Goal: Information Seeking & Learning: Learn about a topic

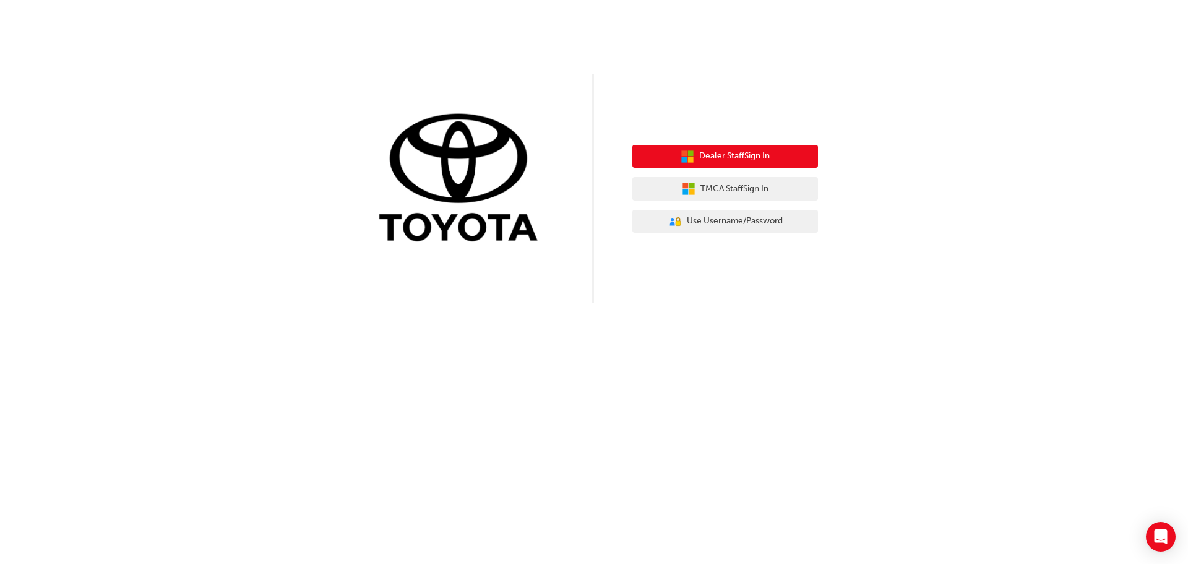
click at [730, 152] on span "Dealer Staff Sign In" at bounding box center [734, 156] width 71 height 14
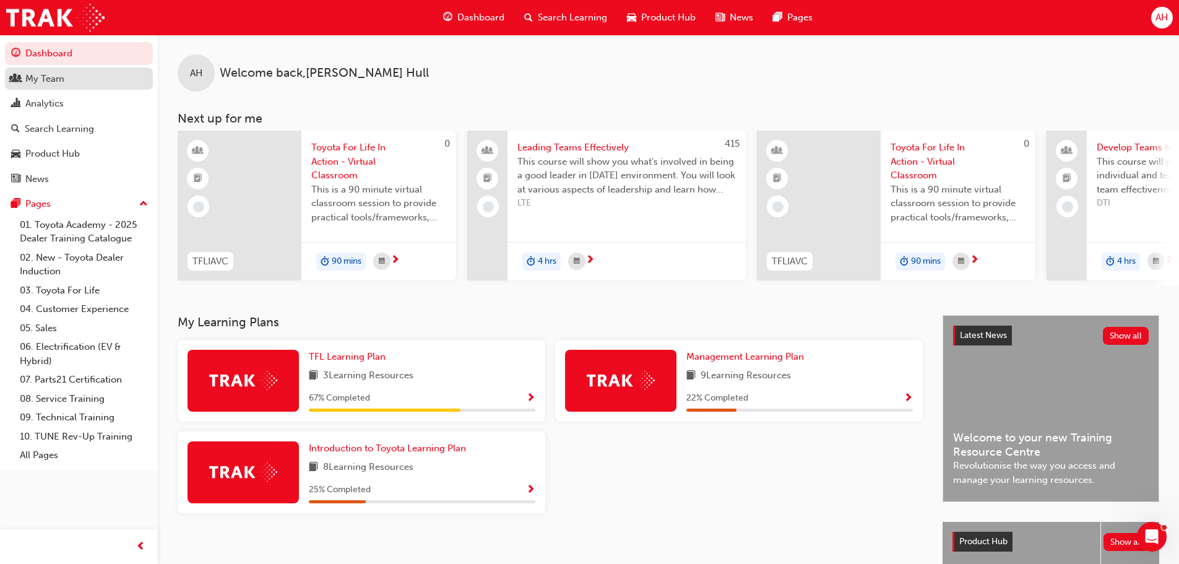
click at [50, 80] on div "My Team" at bounding box center [44, 79] width 39 height 14
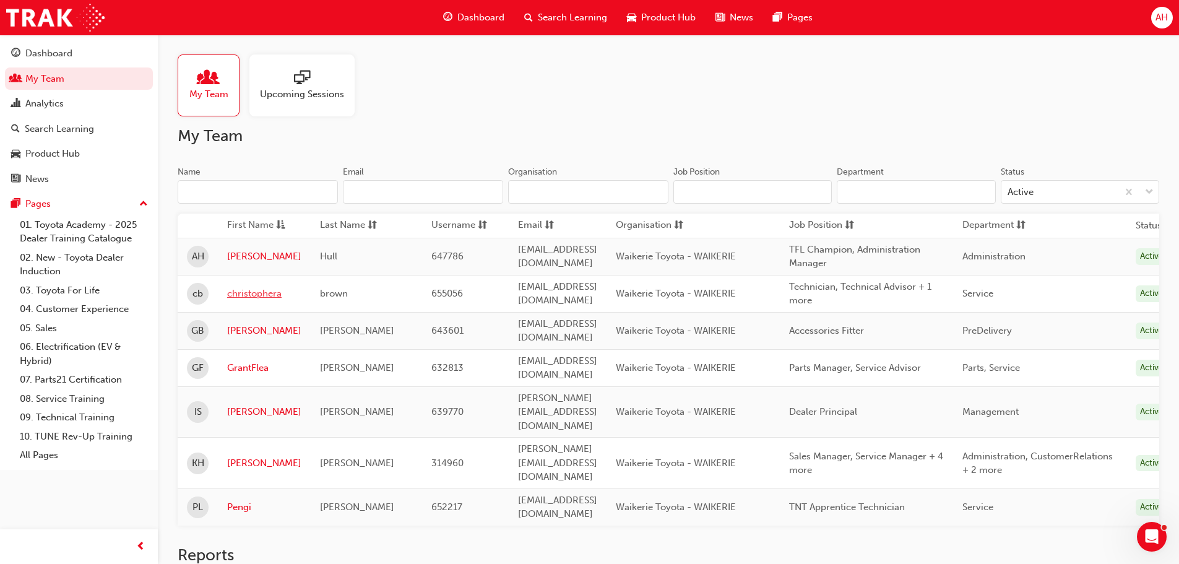
click at [254, 295] on link "christophera" at bounding box center [264, 294] width 74 height 14
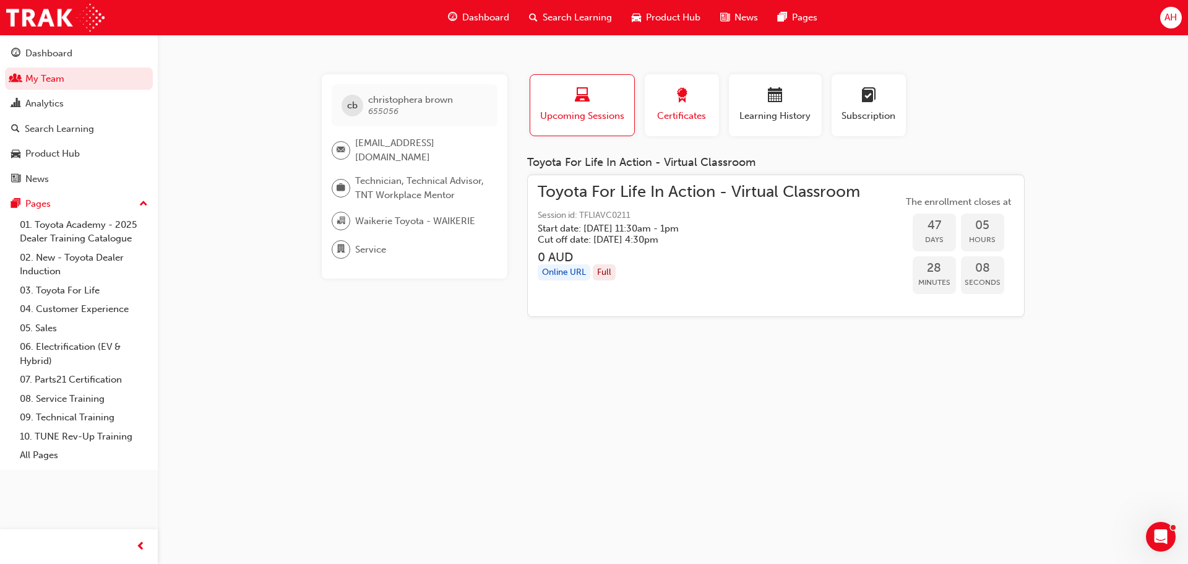
click at [676, 111] on span "Certificates" at bounding box center [682, 116] width 56 height 14
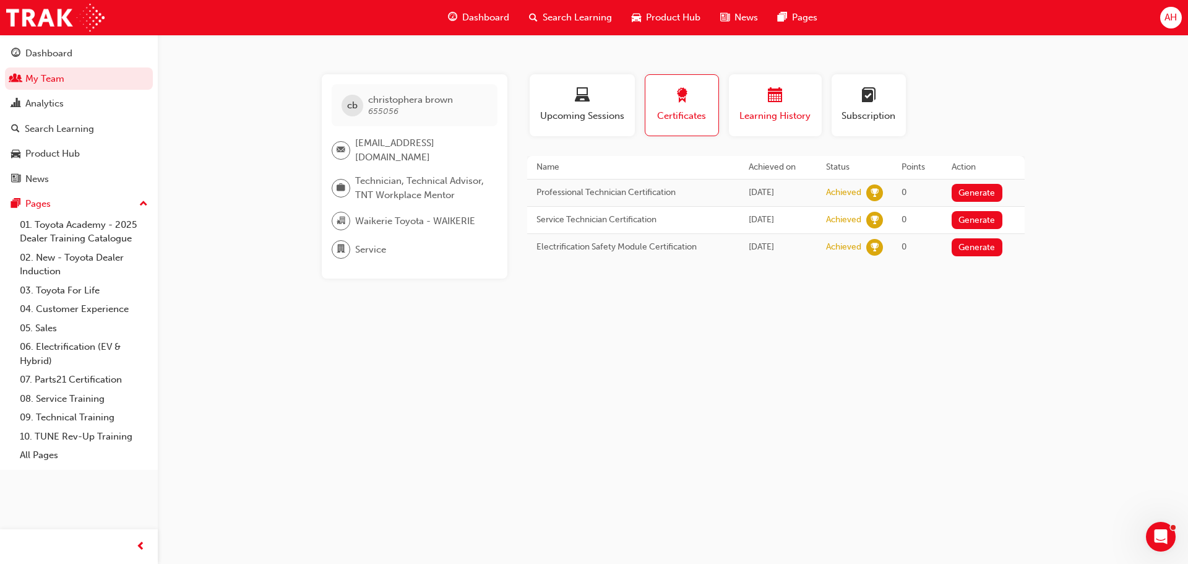
click at [753, 117] on span "Learning History" at bounding box center [775, 116] width 74 height 14
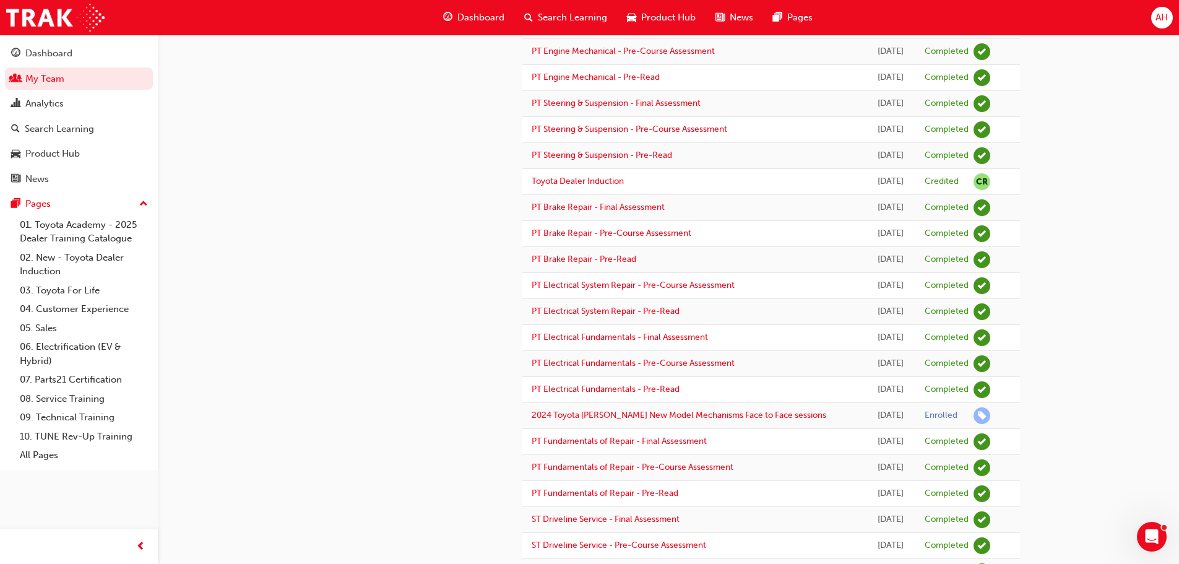
scroll to position [928, 0]
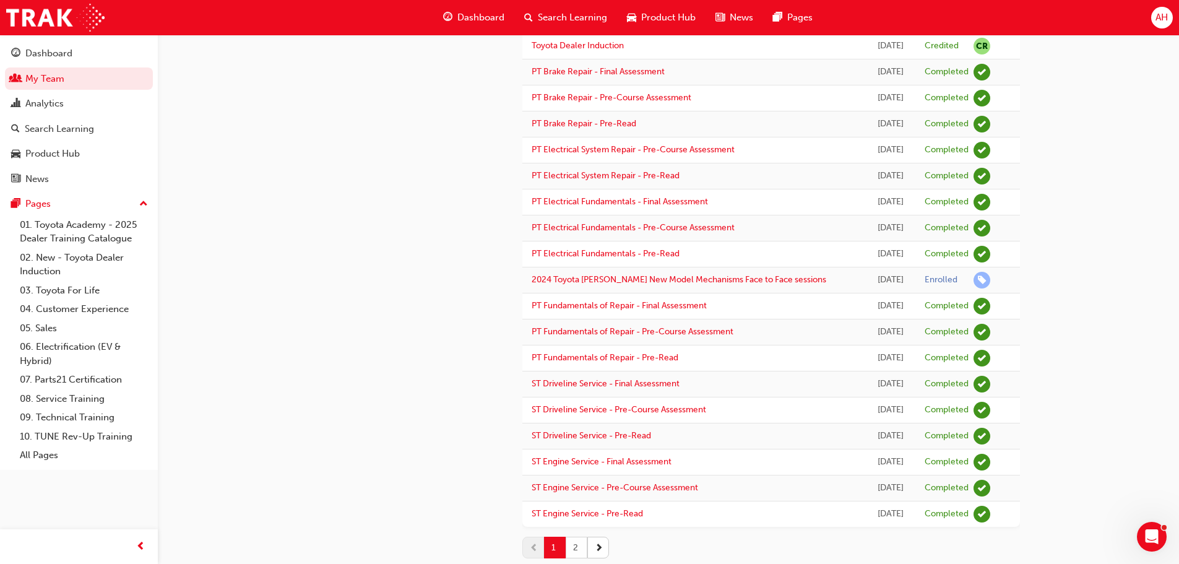
click at [575, 541] on button "2" at bounding box center [577, 548] width 22 height 22
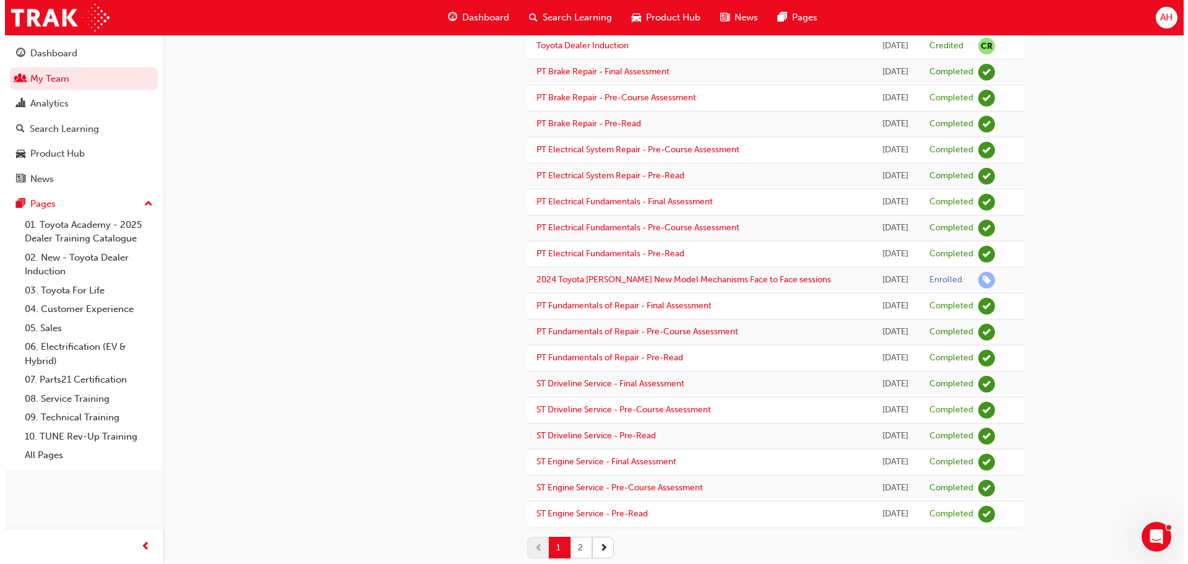
scroll to position [0, 0]
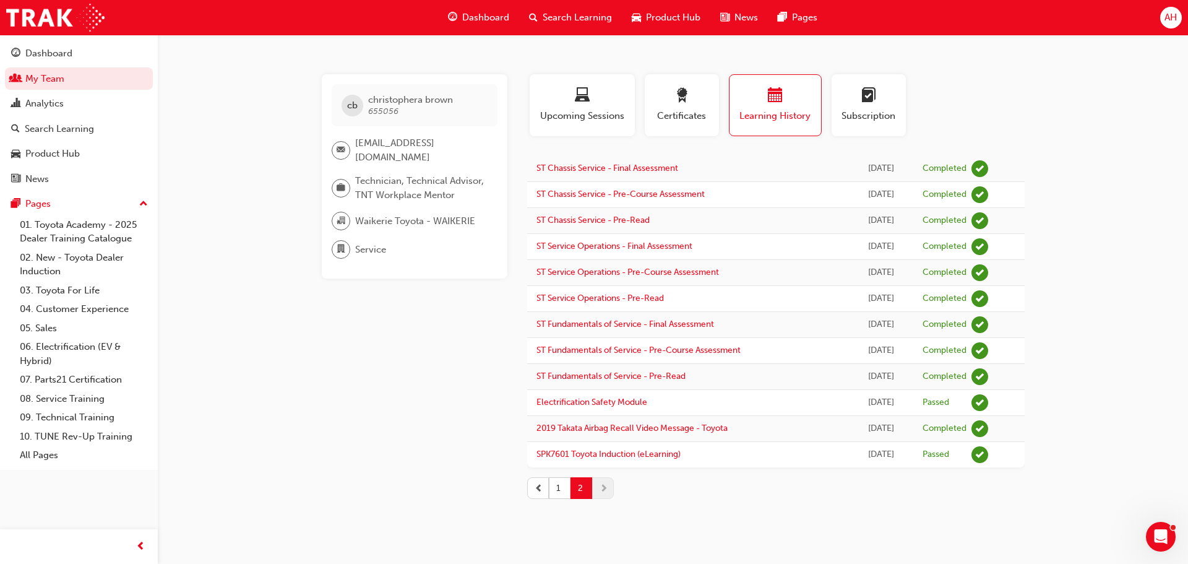
click at [543, 489] on span "prev-icon" at bounding box center [539, 487] width 9 height 13
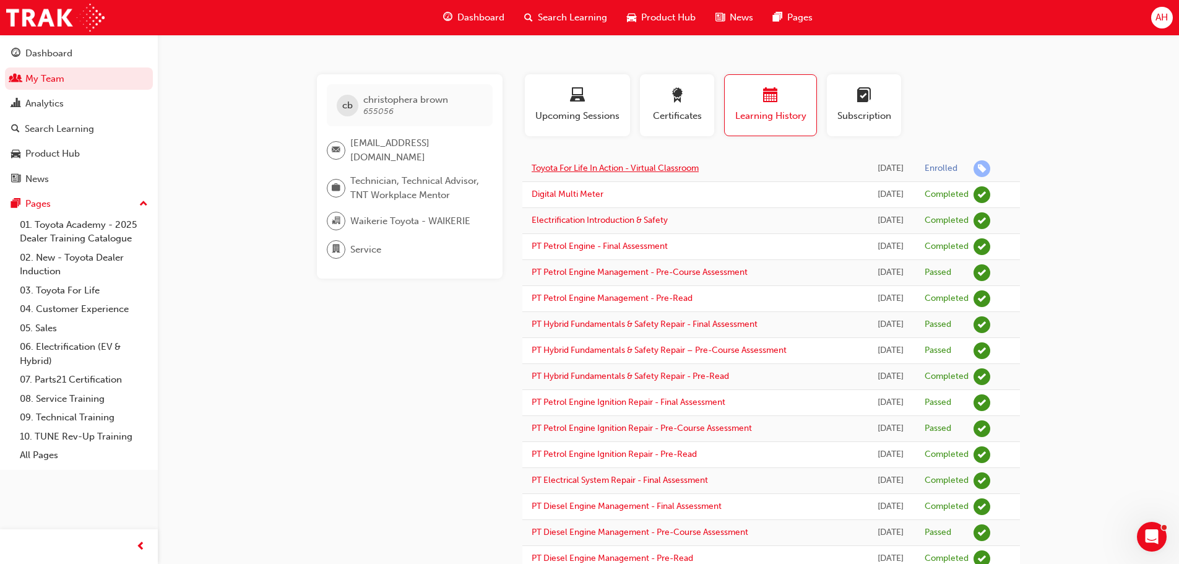
click at [691, 170] on link "Toyota For Life In Action - Virtual Classroom" at bounding box center [615, 168] width 167 height 11
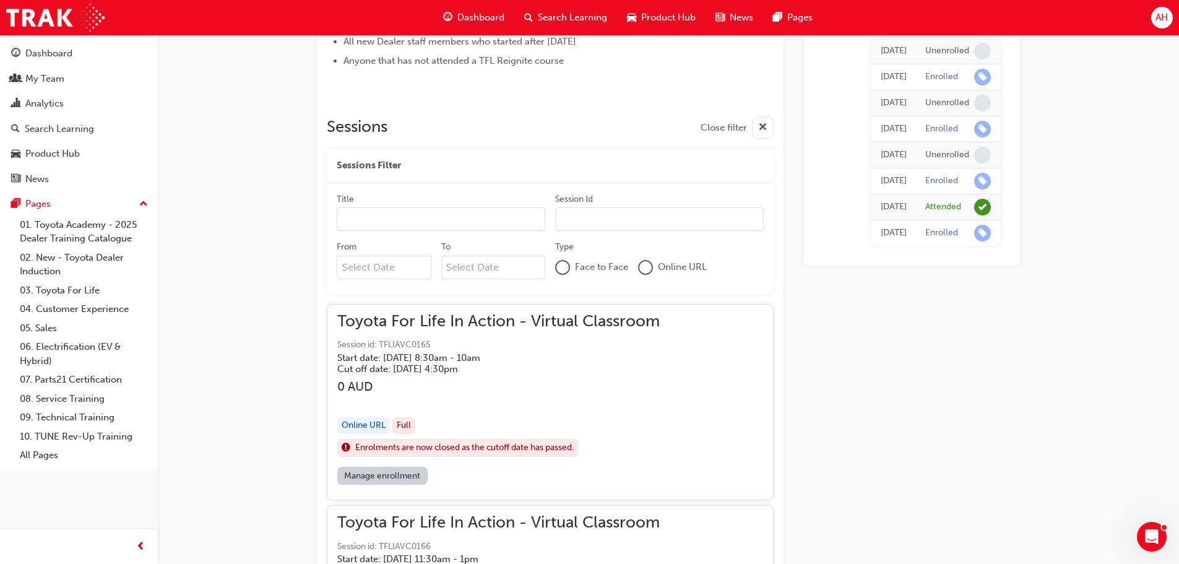
scroll to position [764, 0]
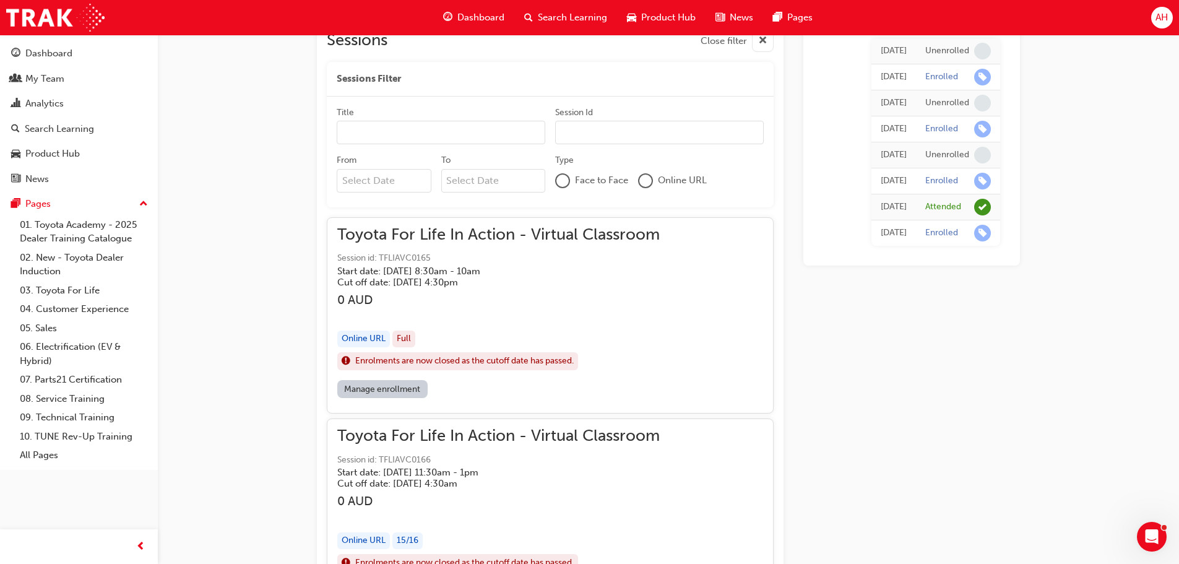
click at [384, 386] on link "Manage enrollment" at bounding box center [382, 389] width 90 height 18
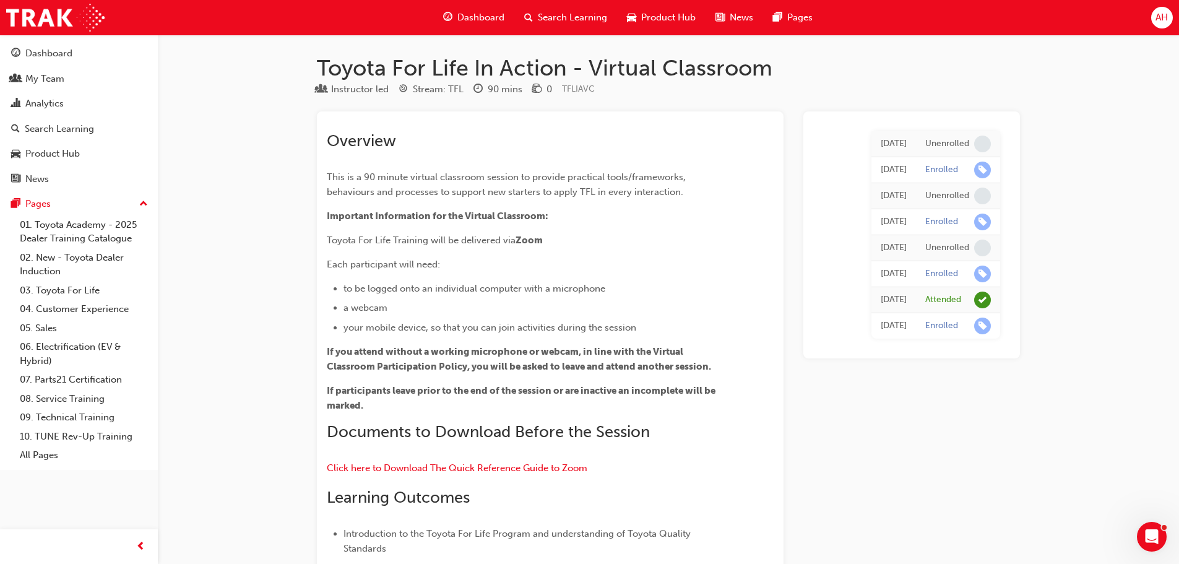
click at [45, 79] on div "My Team" at bounding box center [44, 79] width 39 height 14
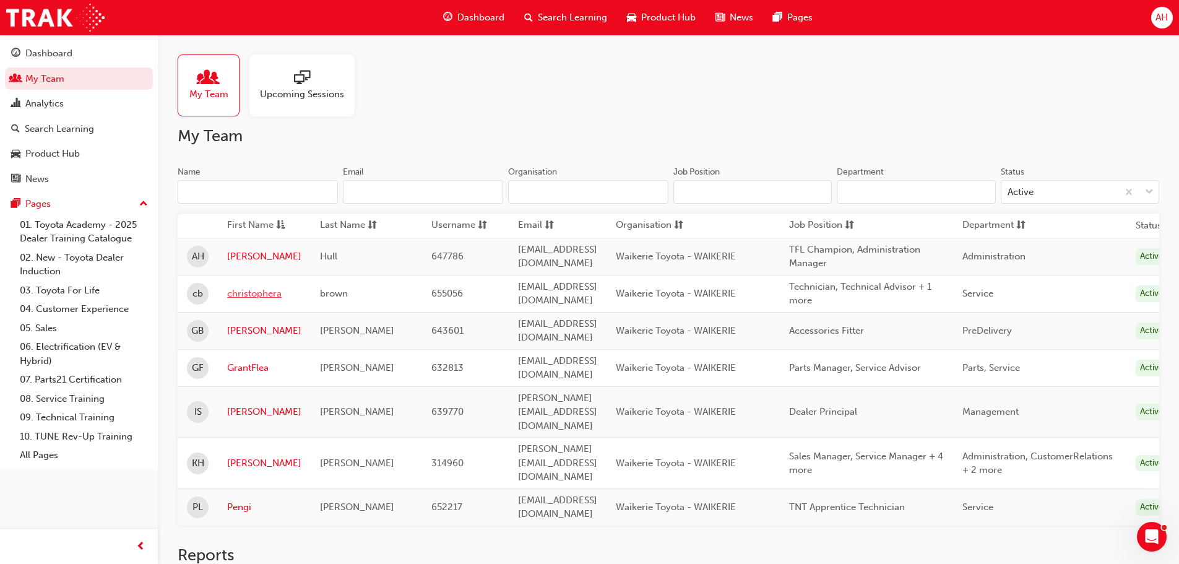
click at [258, 293] on link "christophera" at bounding box center [264, 294] width 74 height 14
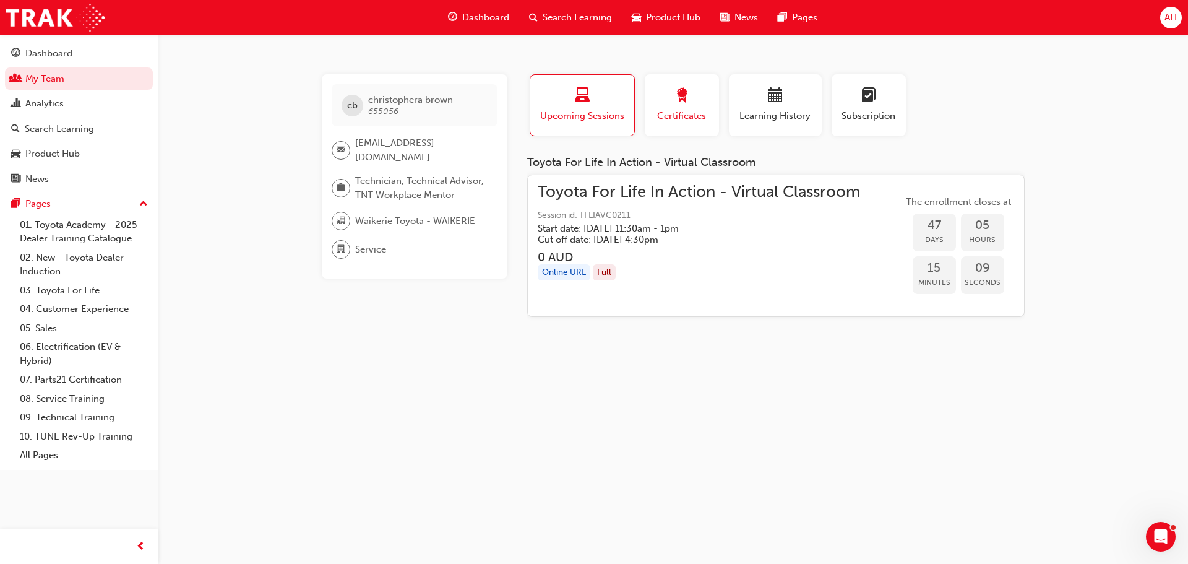
click at [686, 97] on span "award-icon" at bounding box center [682, 96] width 15 height 17
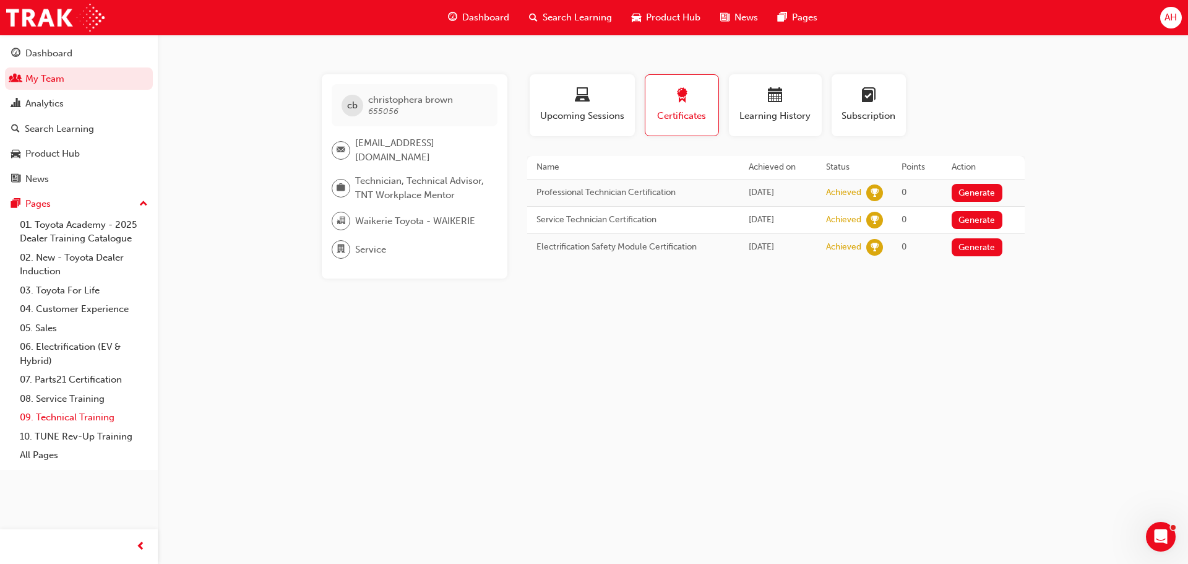
click at [65, 416] on link "09. Technical Training" at bounding box center [84, 417] width 138 height 19
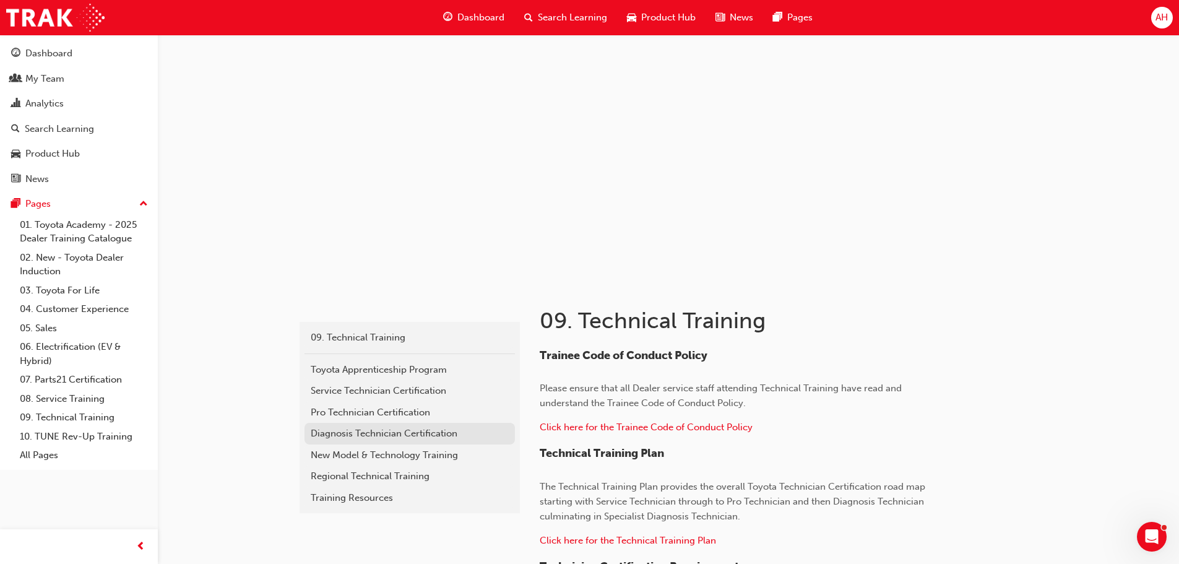
click at [433, 431] on div "Diagnosis Technician Certification" at bounding box center [410, 433] width 198 height 14
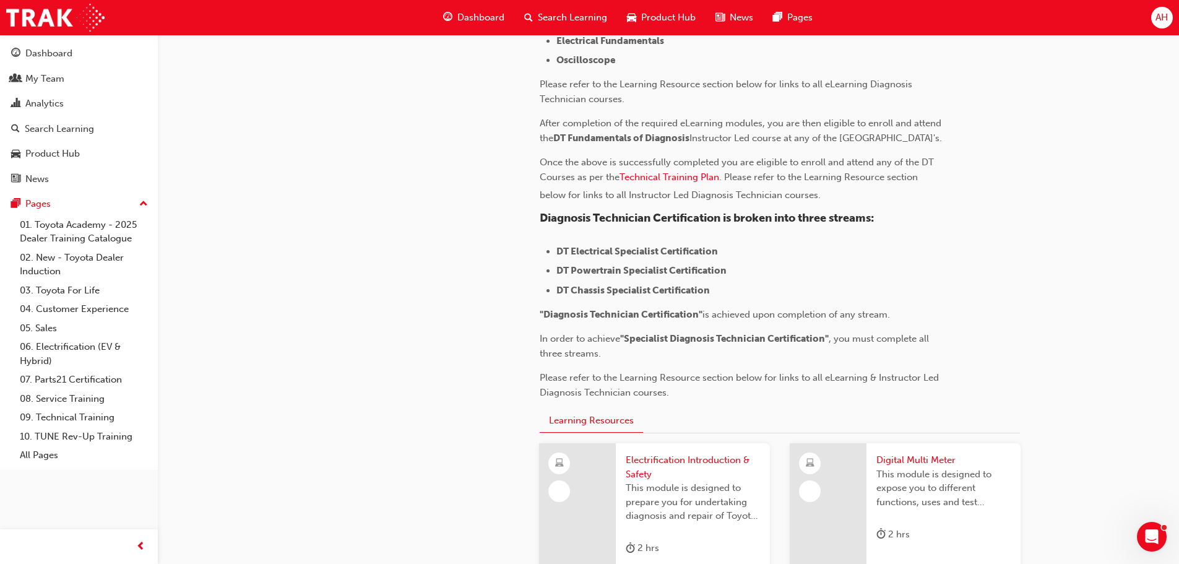
scroll to position [186, 0]
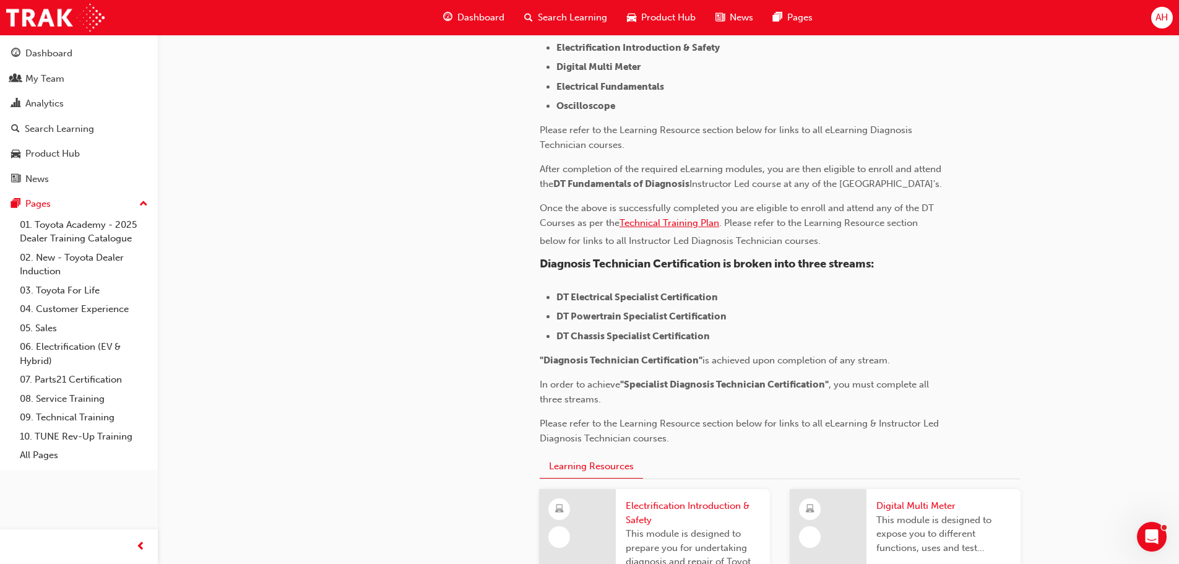
click at [674, 228] on span "Technical Training Plan" at bounding box center [669, 222] width 100 height 11
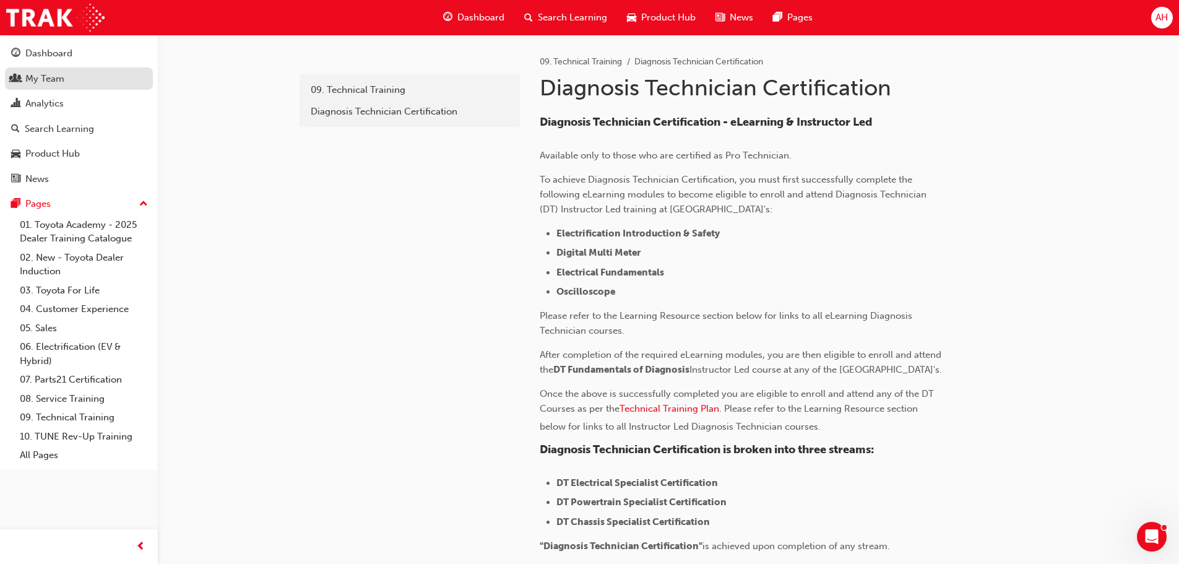
click at [53, 74] on div "My Team" at bounding box center [44, 79] width 39 height 14
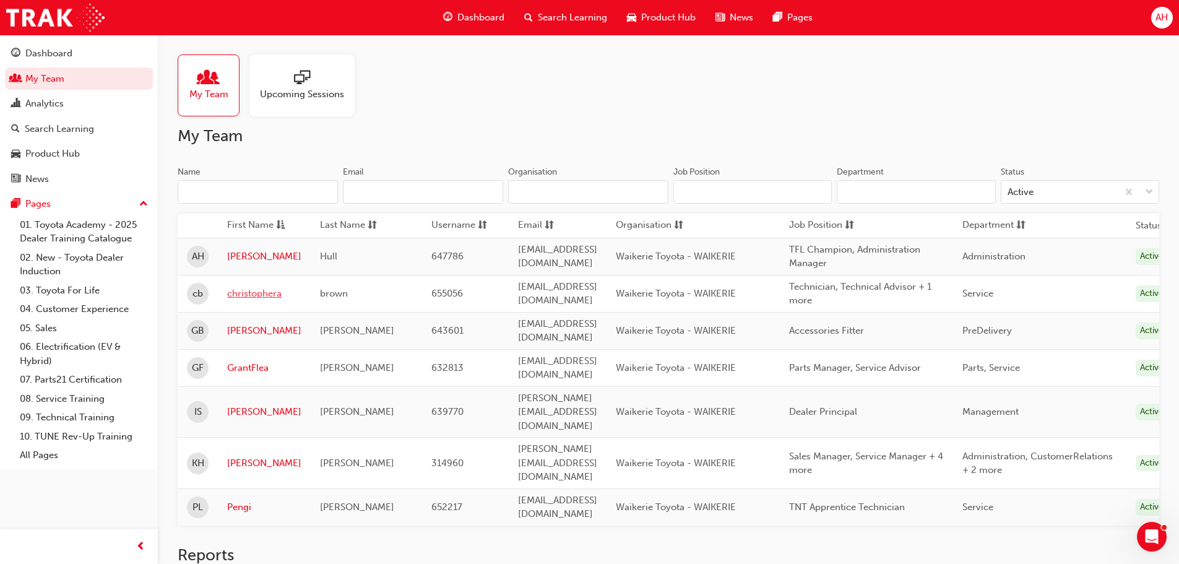
click at [252, 295] on link "christophera" at bounding box center [264, 294] width 74 height 14
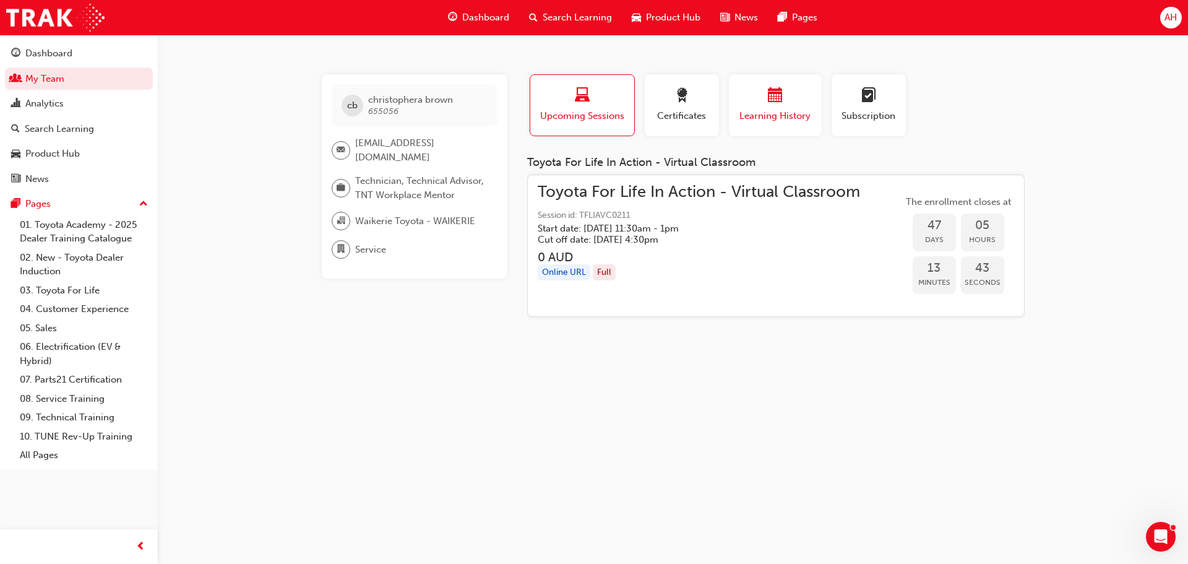
click at [795, 98] on div "button" at bounding box center [775, 97] width 74 height 19
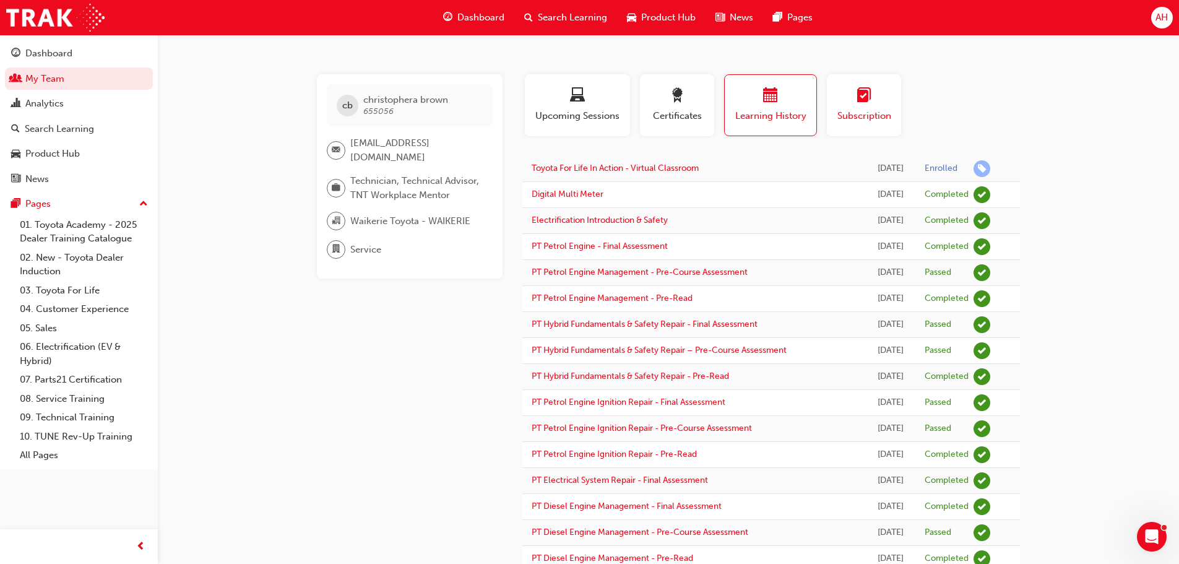
click at [847, 94] on div "button" at bounding box center [864, 97] width 56 height 19
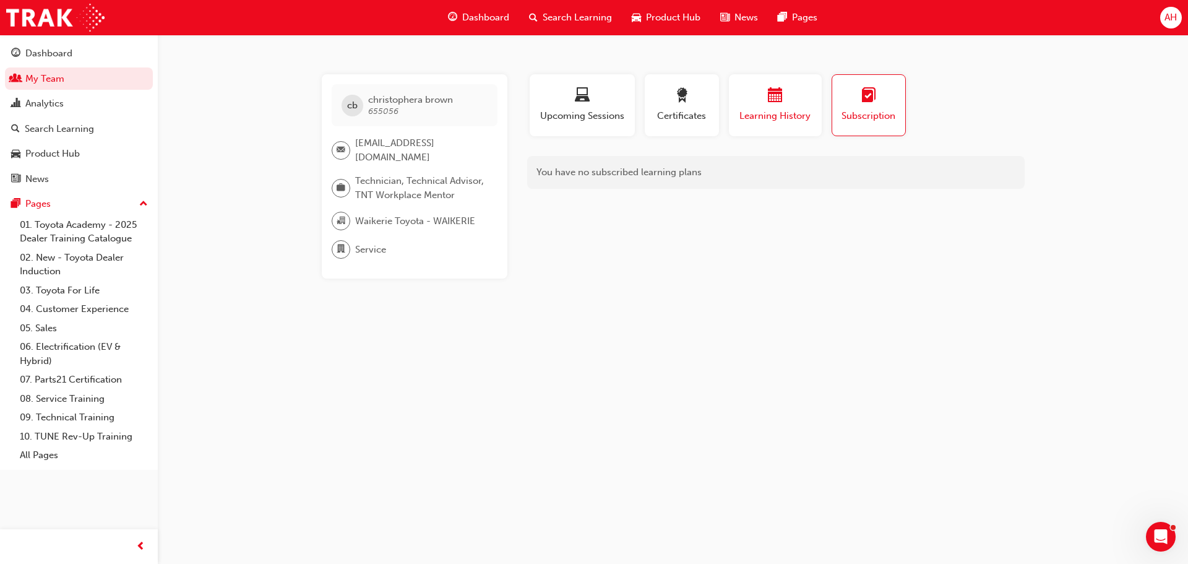
click at [779, 91] on span "calendar-icon" at bounding box center [775, 96] width 15 height 17
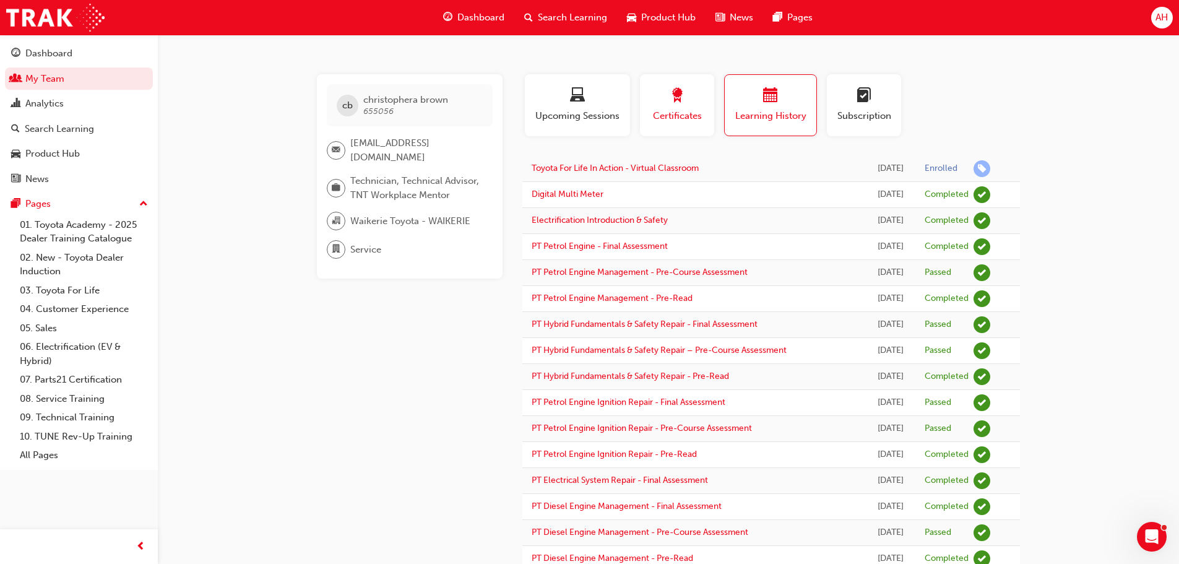
click at [679, 91] on span "award-icon" at bounding box center [677, 96] width 15 height 17
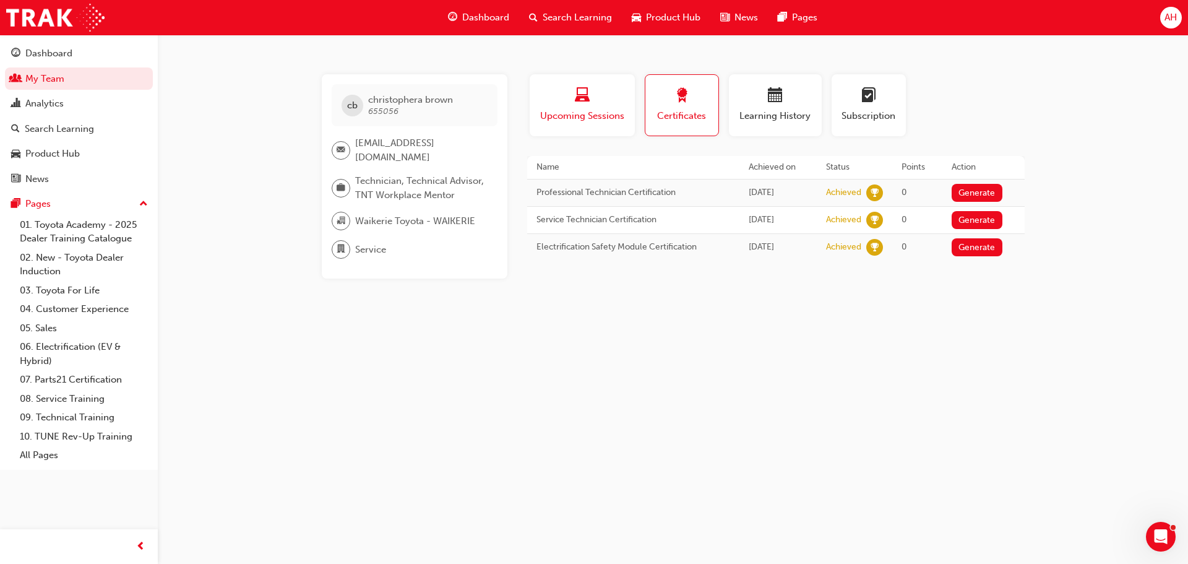
click at [627, 93] on button "Upcoming Sessions" at bounding box center [582, 105] width 105 height 62
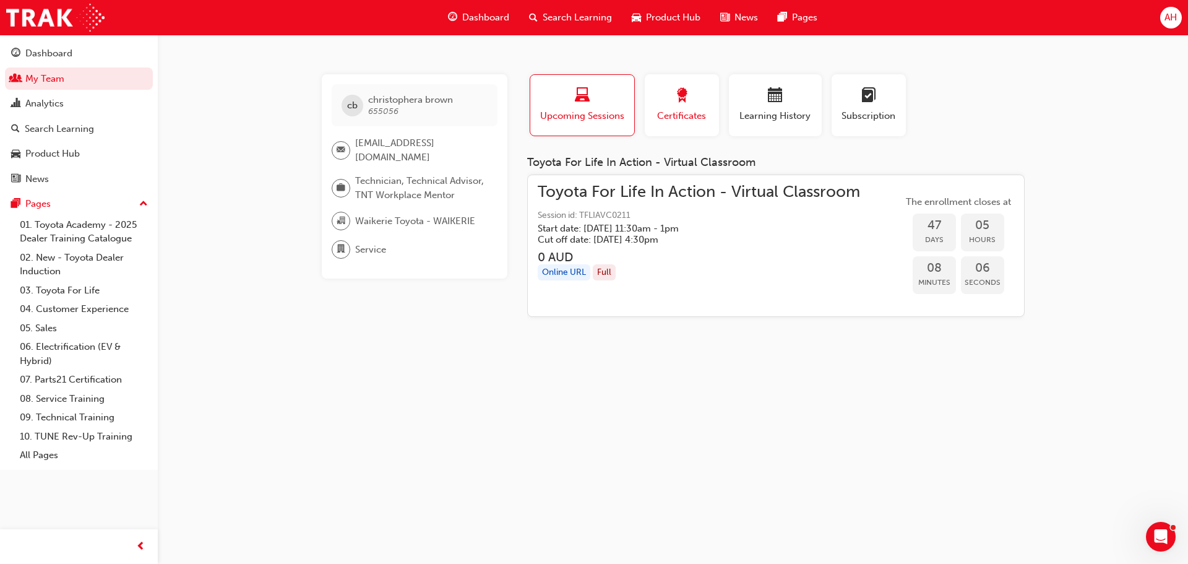
click at [676, 88] on span "award-icon" at bounding box center [682, 96] width 15 height 17
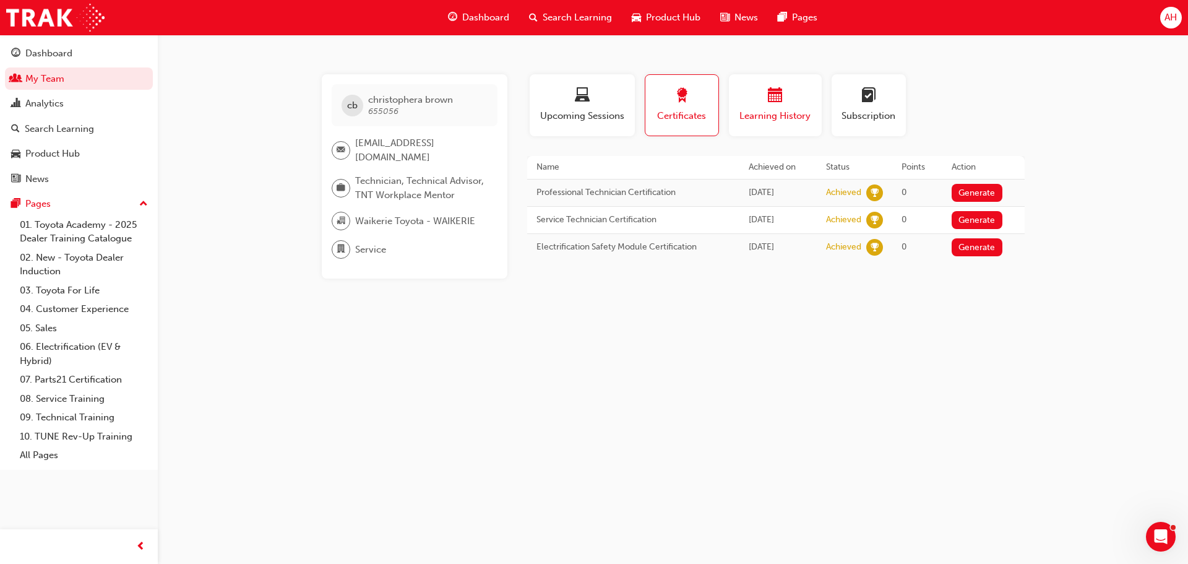
click at [763, 88] on div "button" at bounding box center [775, 97] width 74 height 19
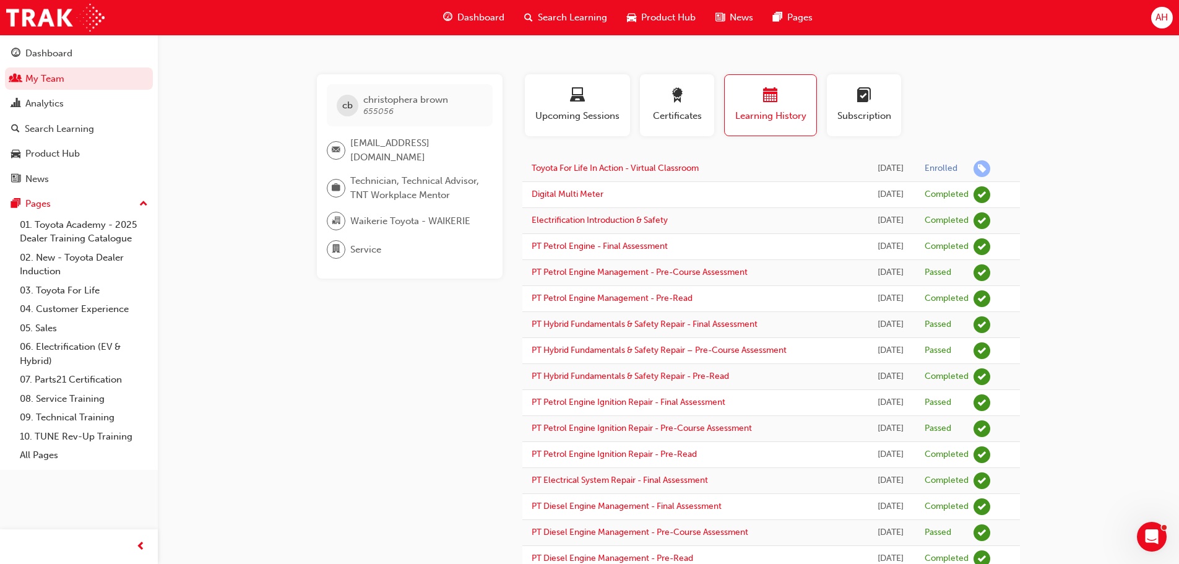
click at [543, 19] on span "Search Learning" at bounding box center [572, 18] width 69 height 14
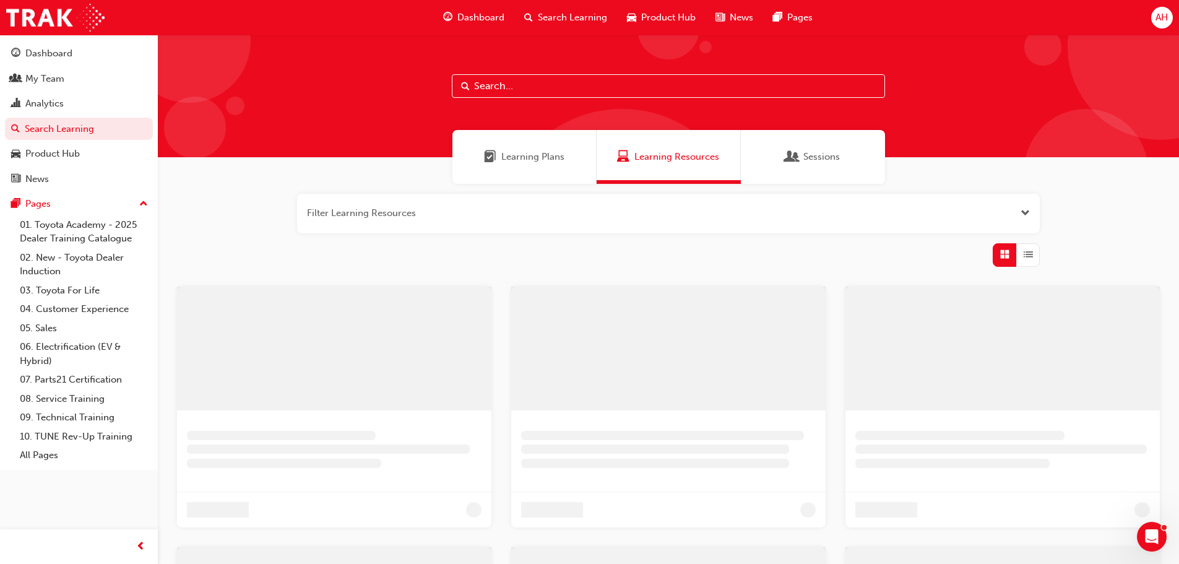
click at [503, 87] on input "text" at bounding box center [668, 86] width 433 height 24
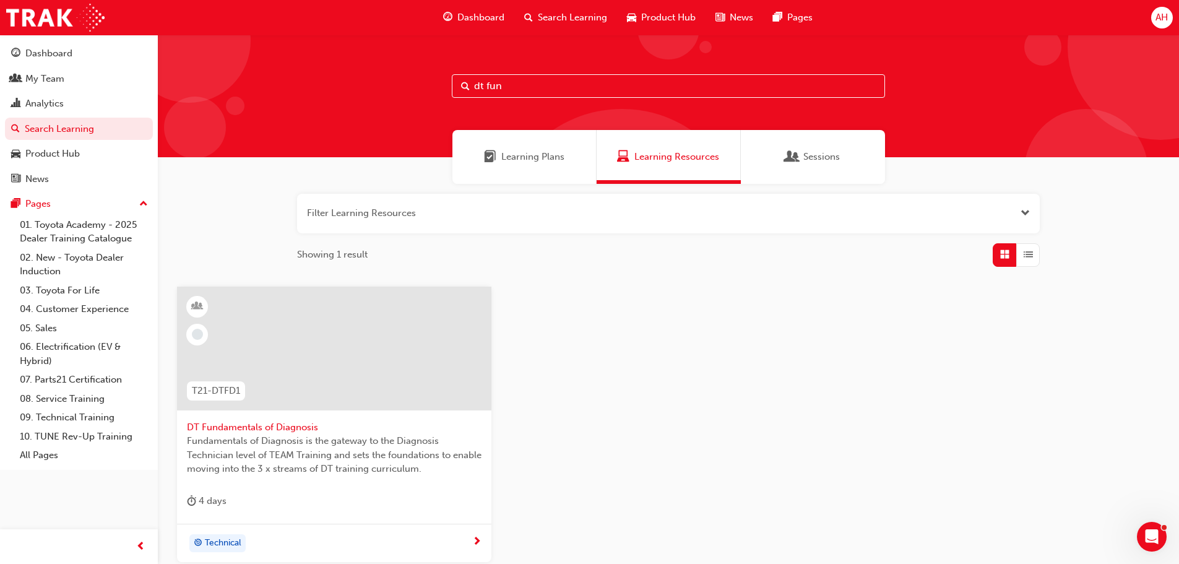
type input "dt fun"
click at [291, 426] on span "DT Fundamentals of Diagnosis" at bounding box center [334, 427] width 295 height 14
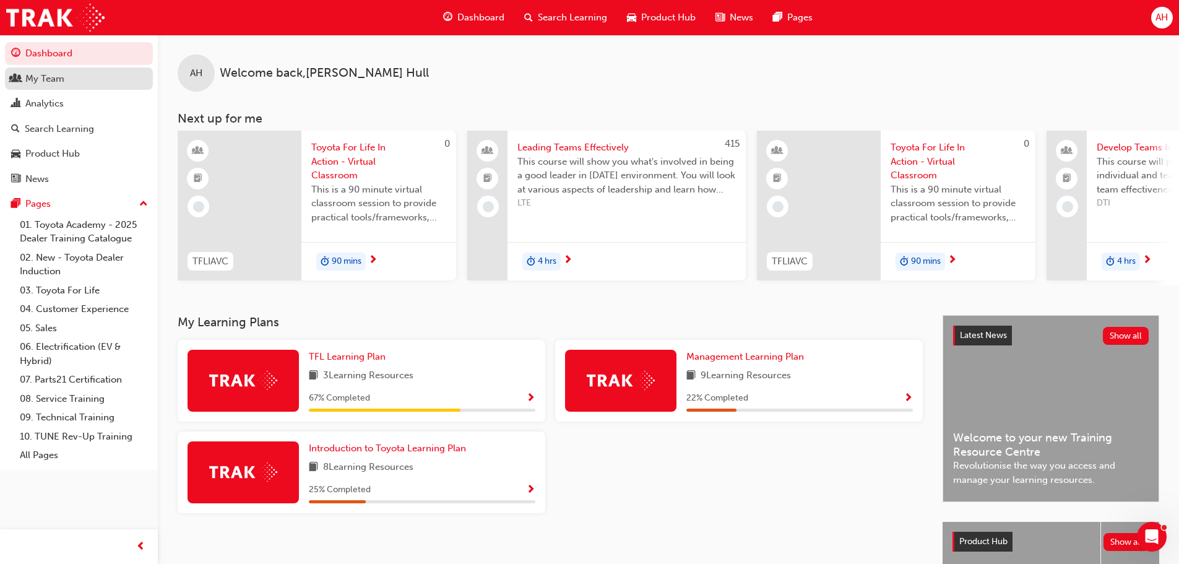
click at [56, 80] on div "My Team" at bounding box center [44, 79] width 39 height 14
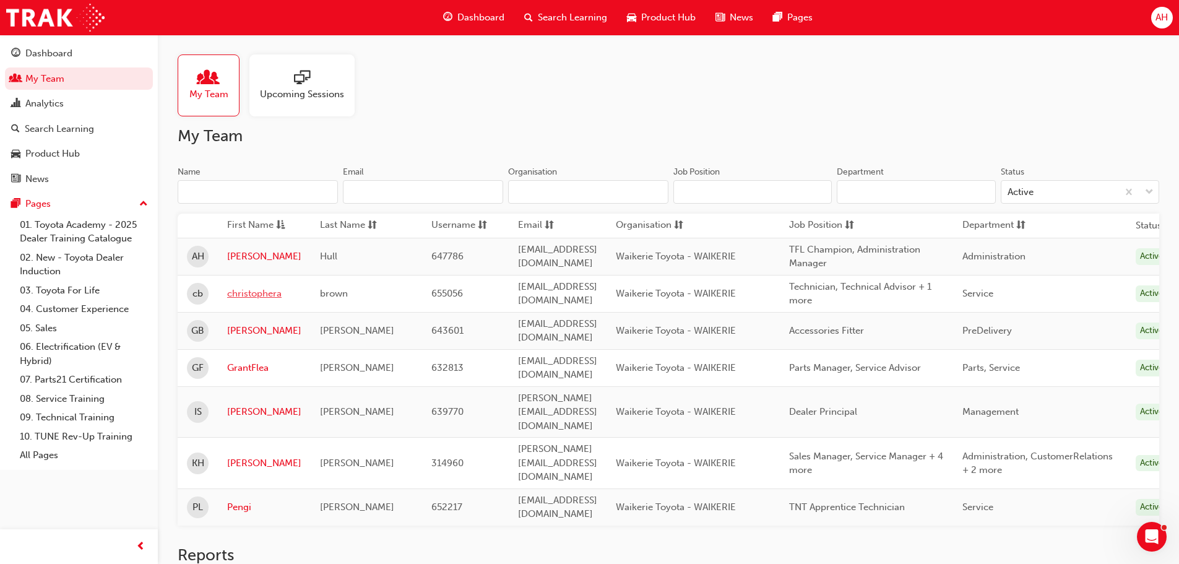
click at [248, 298] on link "christophera" at bounding box center [264, 294] width 74 height 14
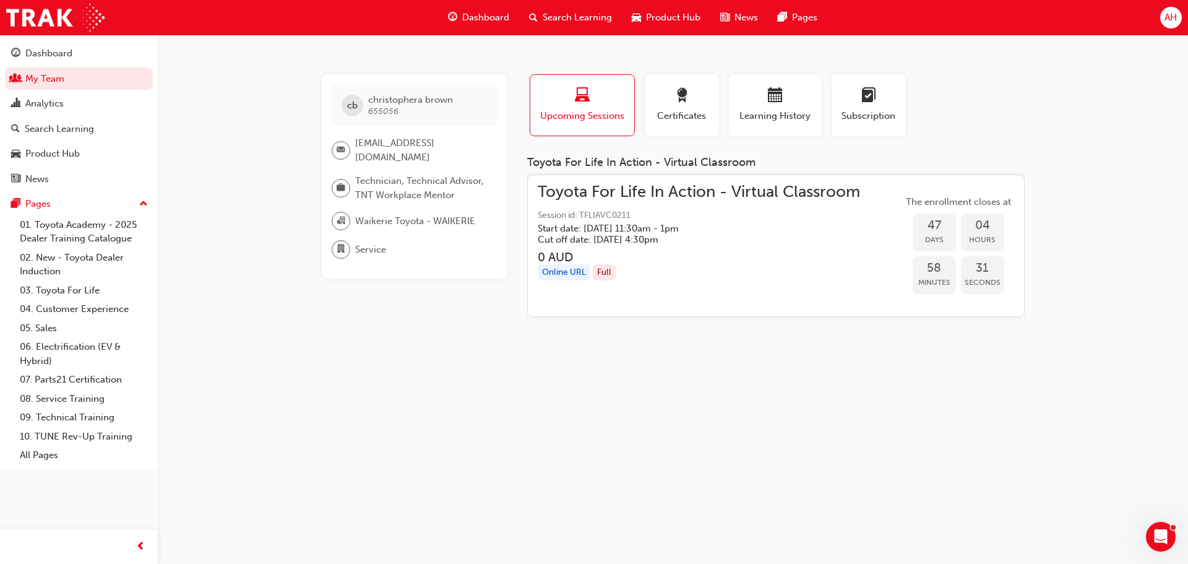
click at [600, 118] on span "Upcoming Sessions" at bounding box center [582, 116] width 85 height 14
click at [744, 110] on span "Learning History" at bounding box center [775, 116] width 74 height 14
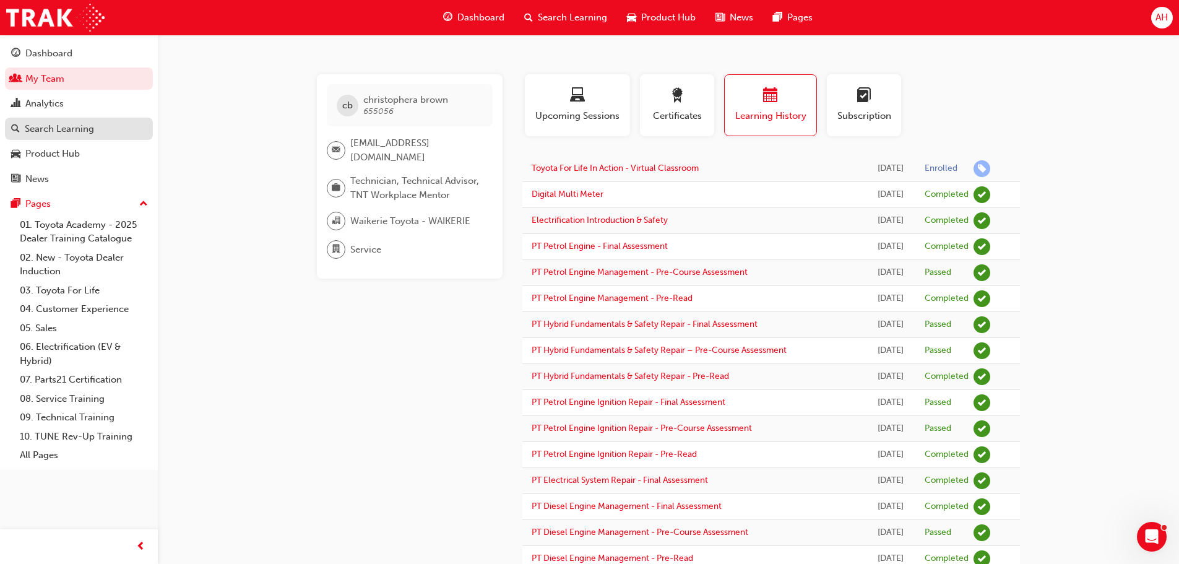
click at [40, 132] on div "Search Learning" at bounding box center [59, 129] width 69 height 14
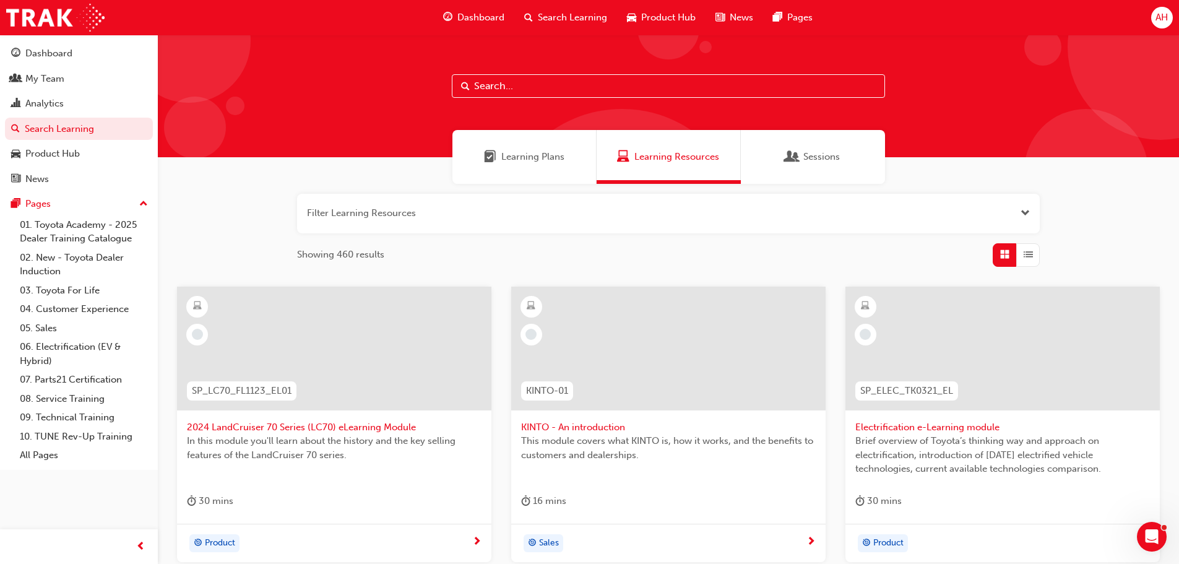
click at [566, 89] on input "text" at bounding box center [668, 86] width 433 height 24
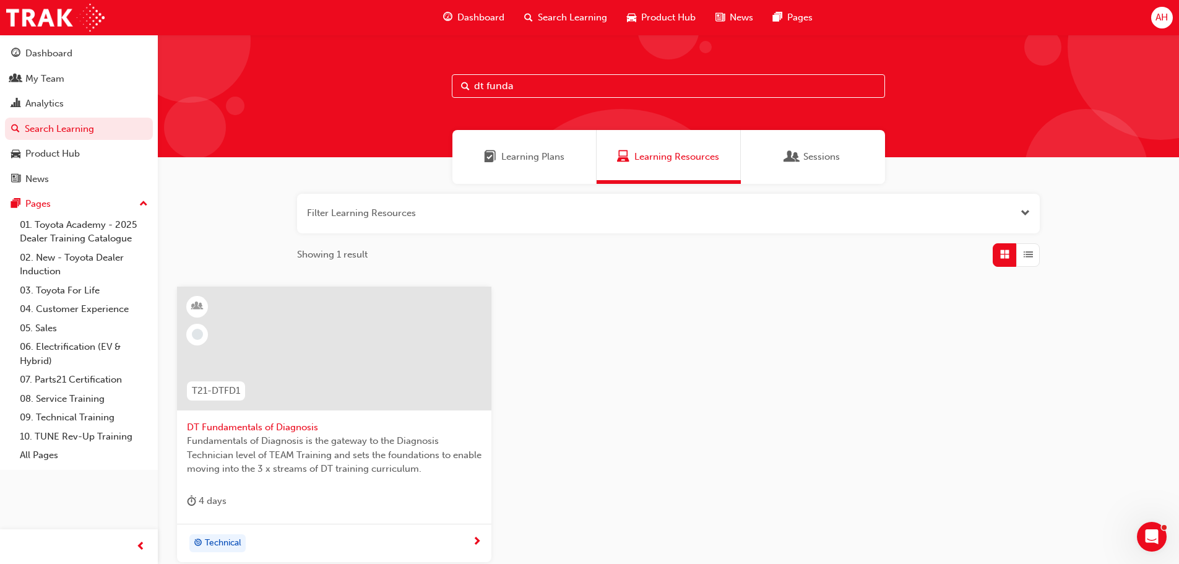
type input "dt funda"
click at [228, 429] on span "DT Fundamentals of Diagnosis" at bounding box center [334, 427] width 295 height 14
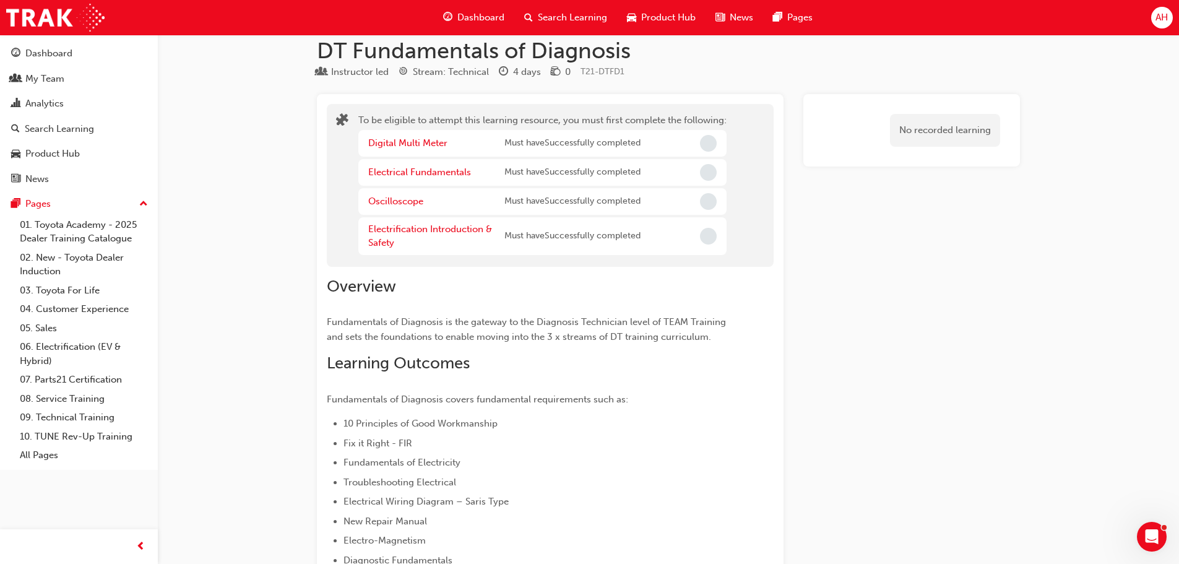
scroll to position [6, 0]
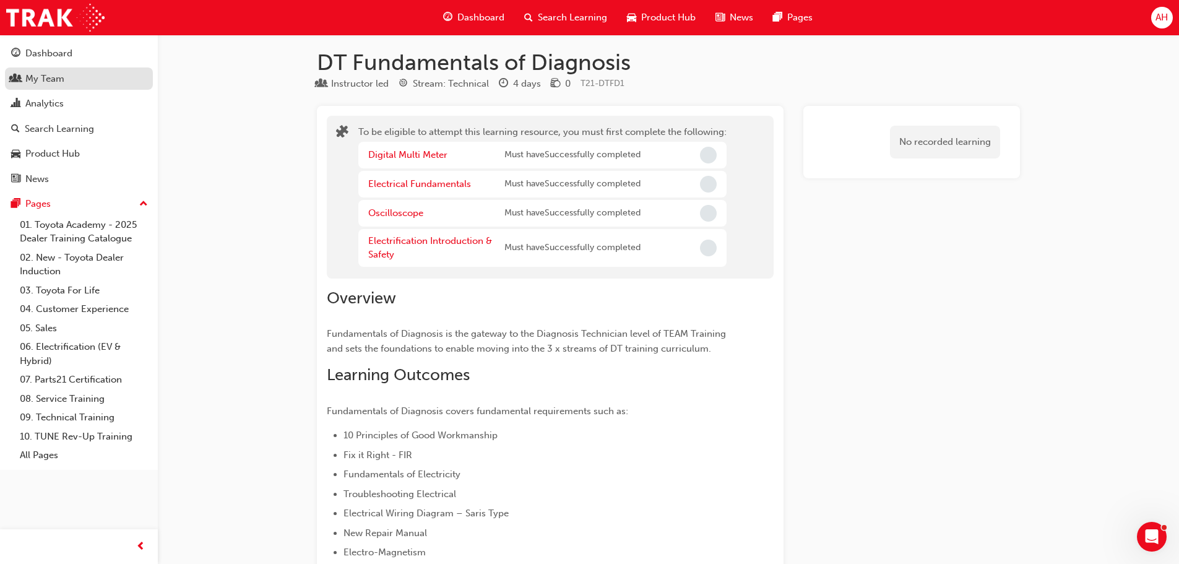
click at [56, 77] on div "My Team" at bounding box center [44, 79] width 39 height 14
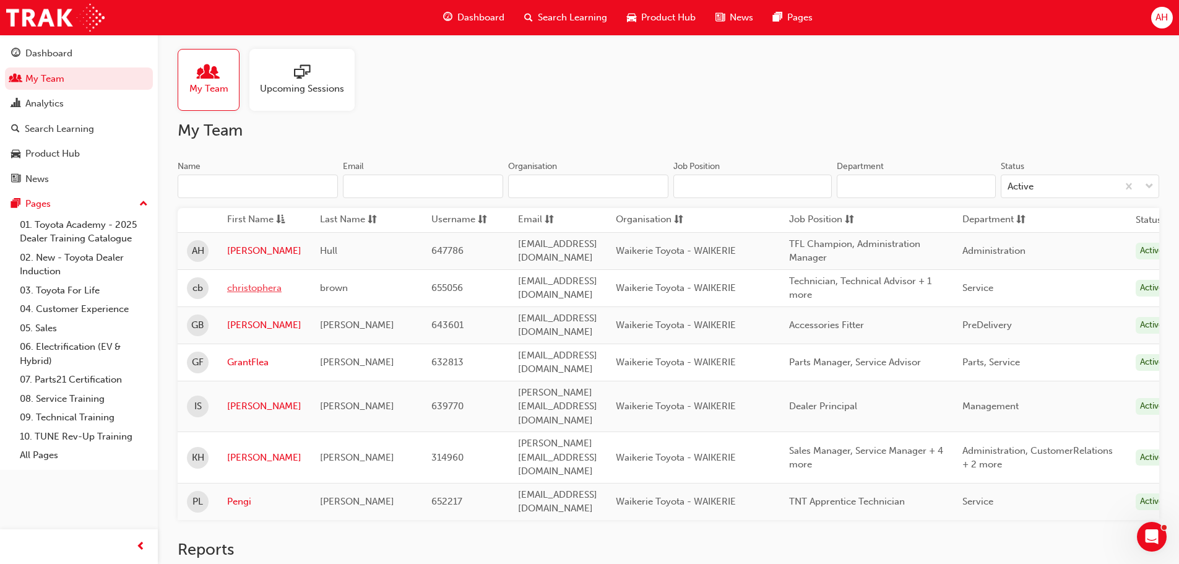
click at [246, 288] on link "christophera" at bounding box center [264, 288] width 74 height 14
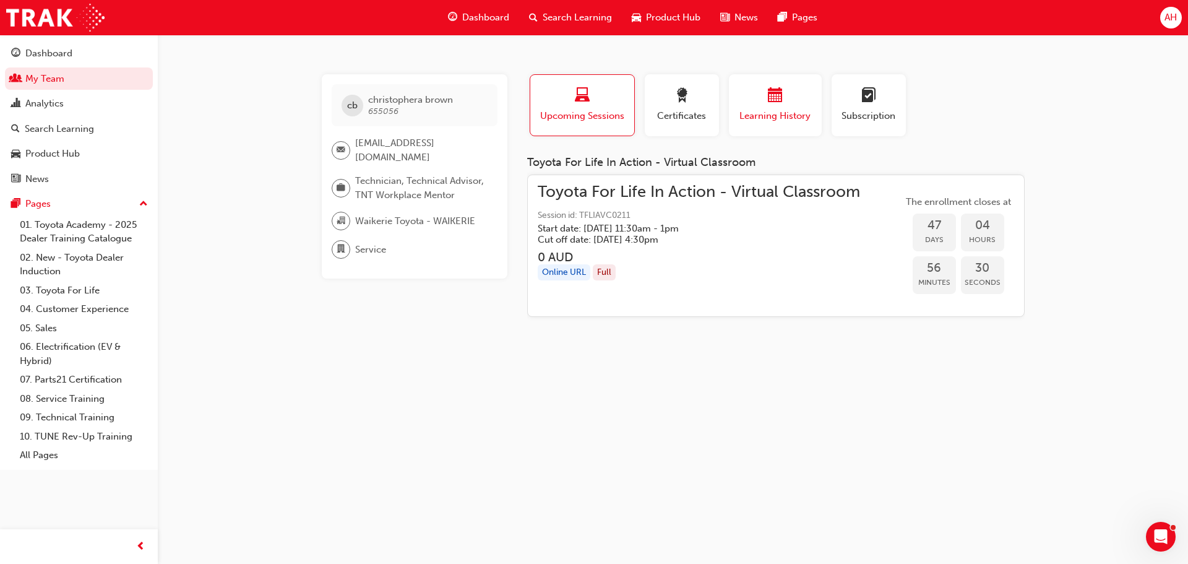
click at [768, 108] on div "Learning History" at bounding box center [775, 105] width 74 height 35
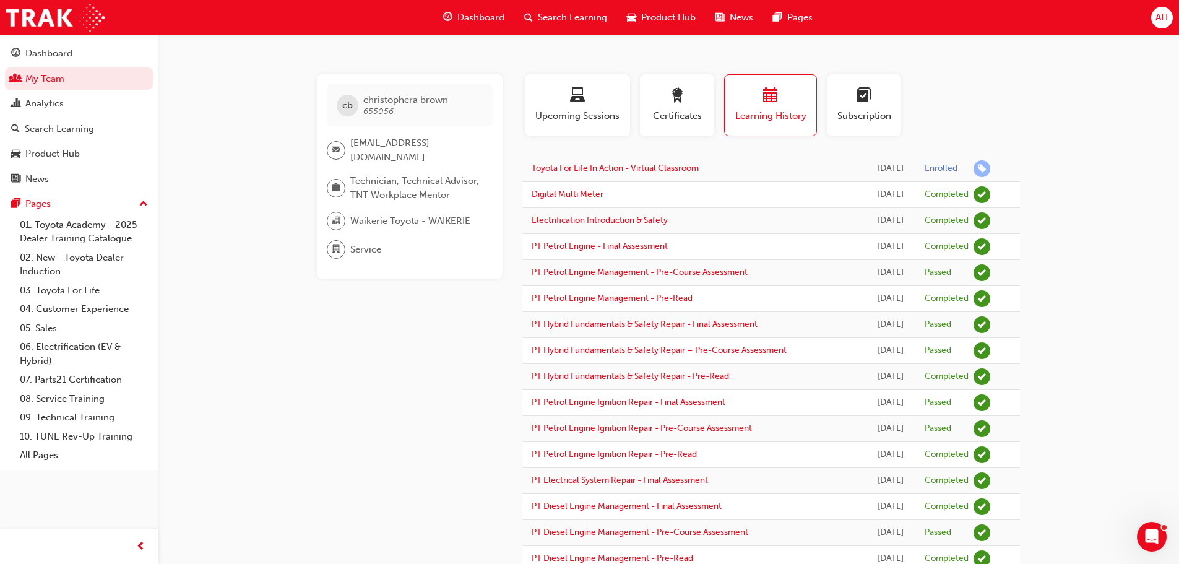
click at [580, 11] on span "Search Learning" at bounding box center [572, 18] width 69 height 14
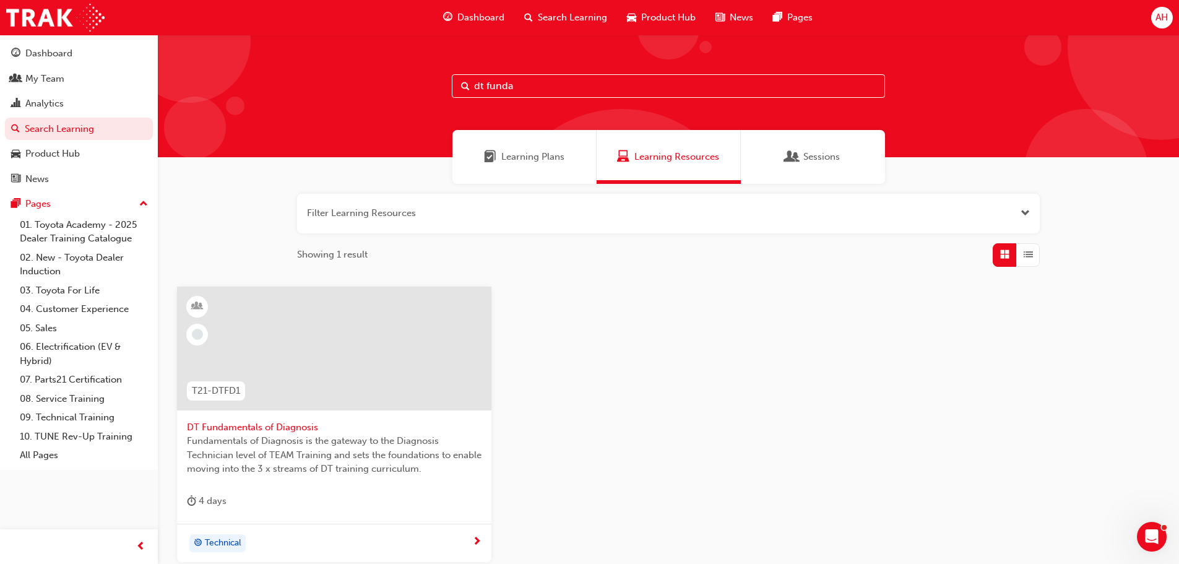
drag, startPoint x: 537, startPoint y: 84, endPoint x: 433, endPoint y: 92, distance: 104.8
click at [433, 92] on div "dt funda" at bounding box center [668, 96] width 1021 height 123
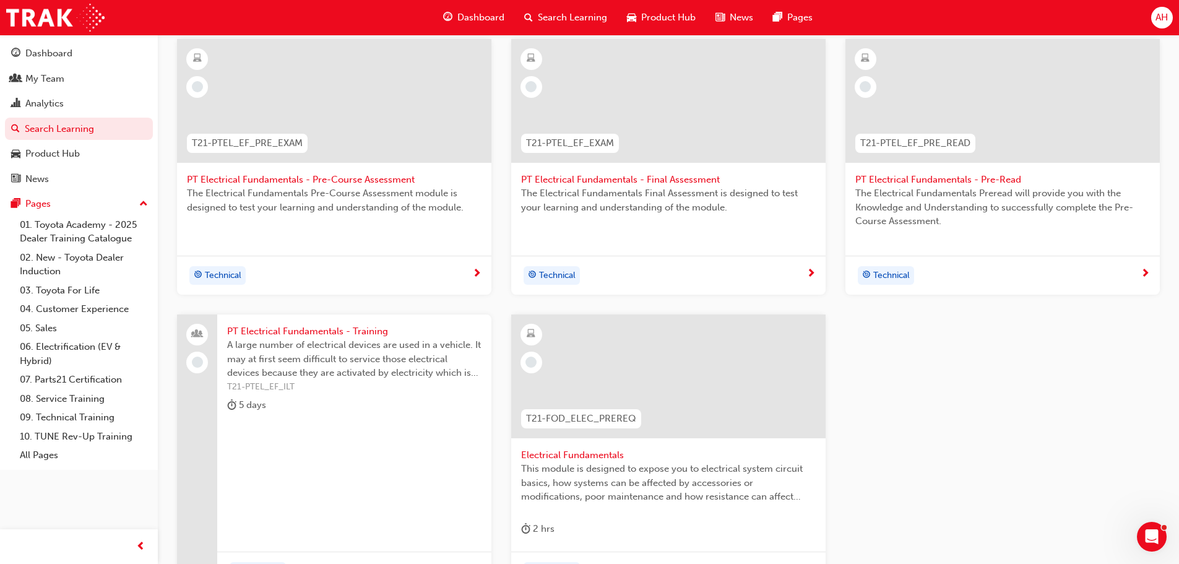
scroll to position [186, 0]
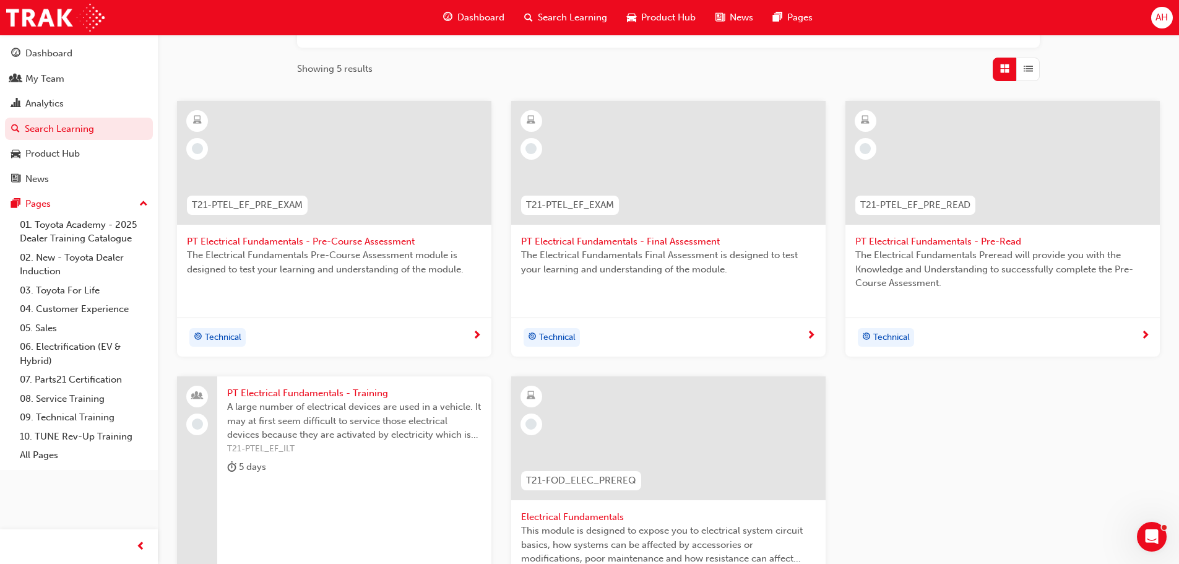
type input "electrical fun"
click at [381, 242] on span "PT Electrical Fundamentals - Pre-Course Assessment" at bounding box center [334, 242] width 295 height 14
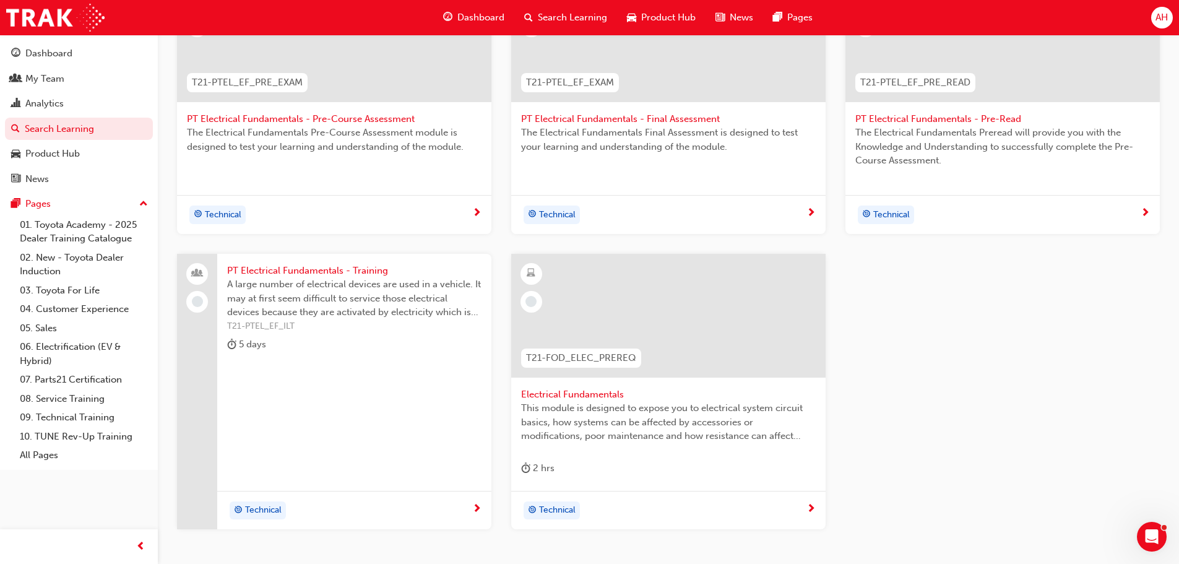
scroll to position [309, 0]
click at [33, 84] on div "My Team" at bounding box center [44, 79] width 39 height 14
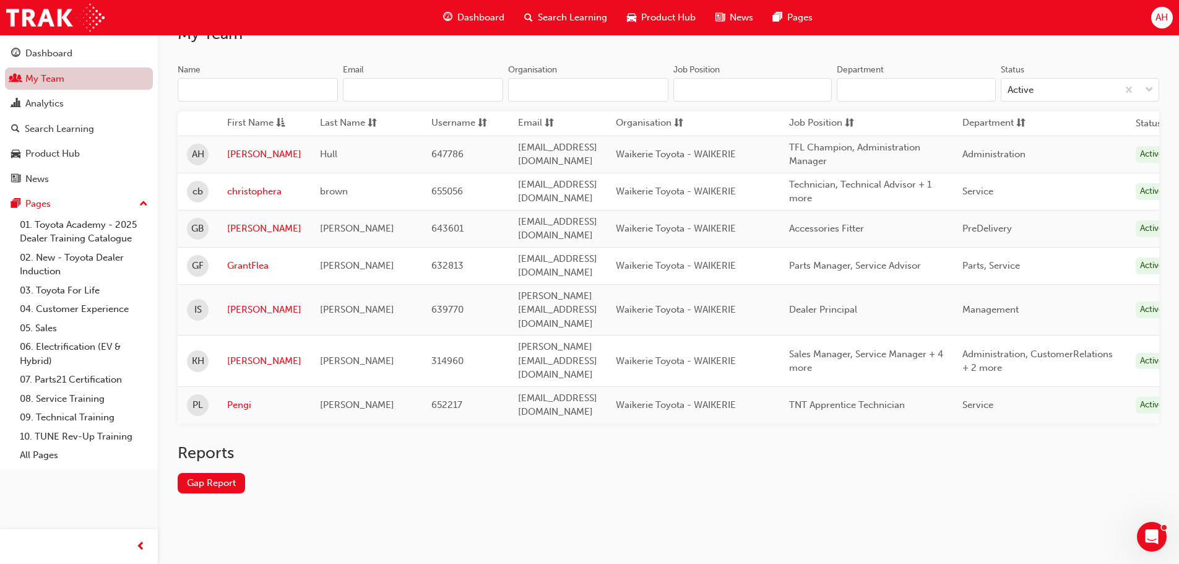
scroll to position [59, 0]
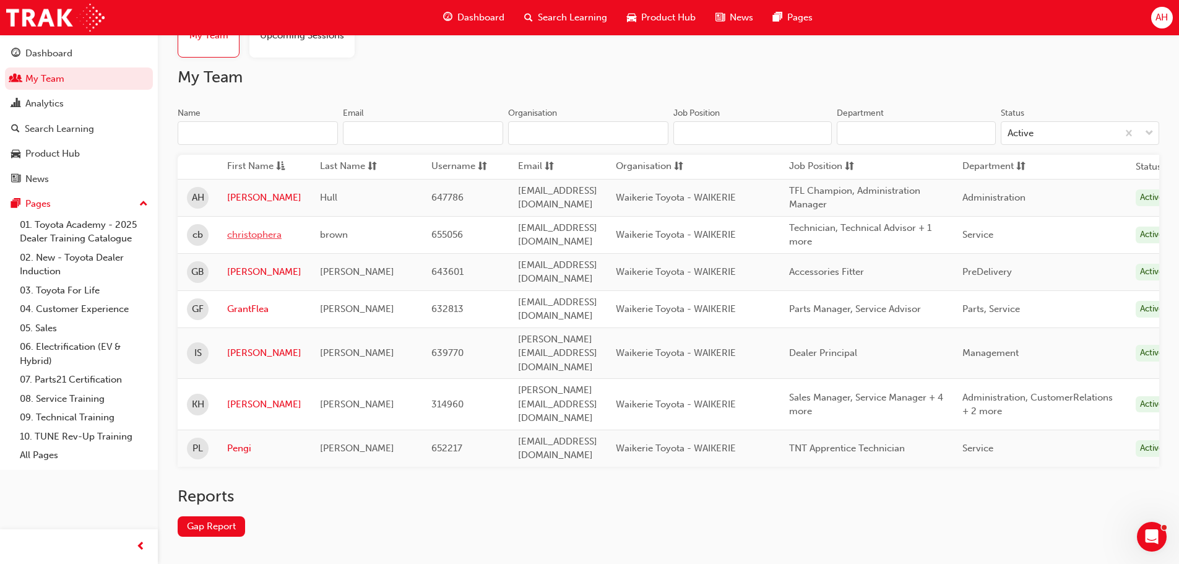
click at [251, 234] on link "christophera" at bounding box center [264, 235] width 74 height 14
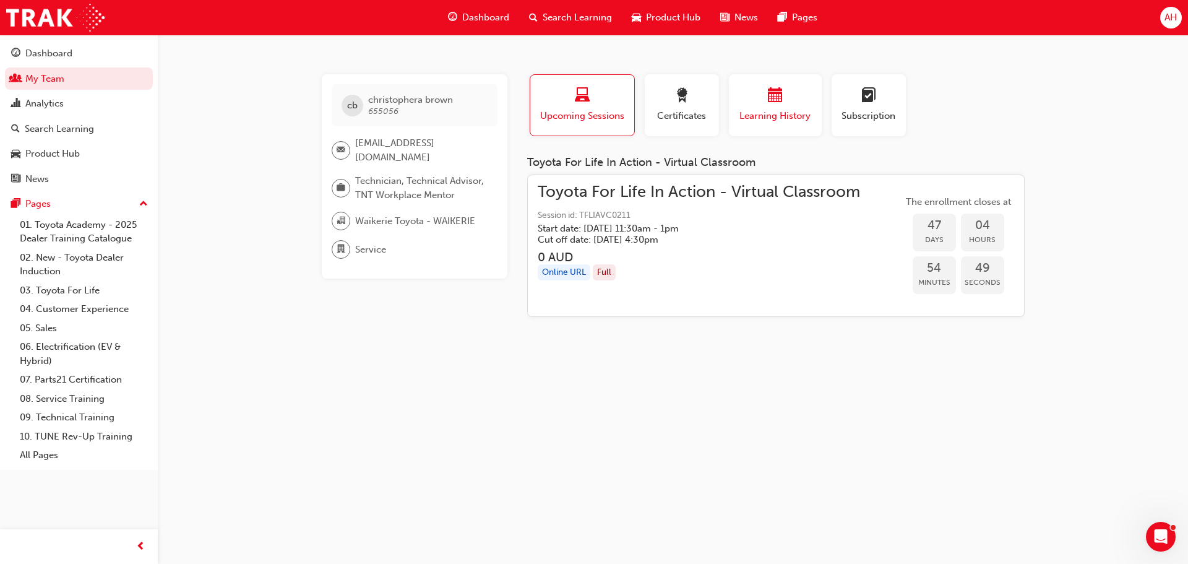
click at [760, 98] on div "button" at bounding box center [775, 97] width 74 height 19
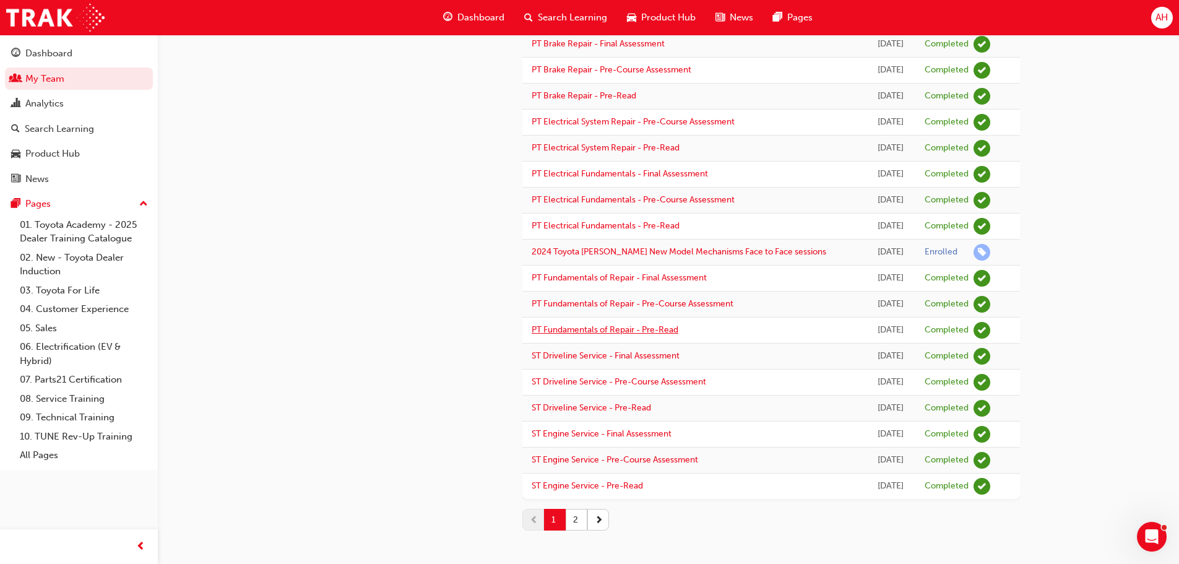
scroll to position [963, 0]
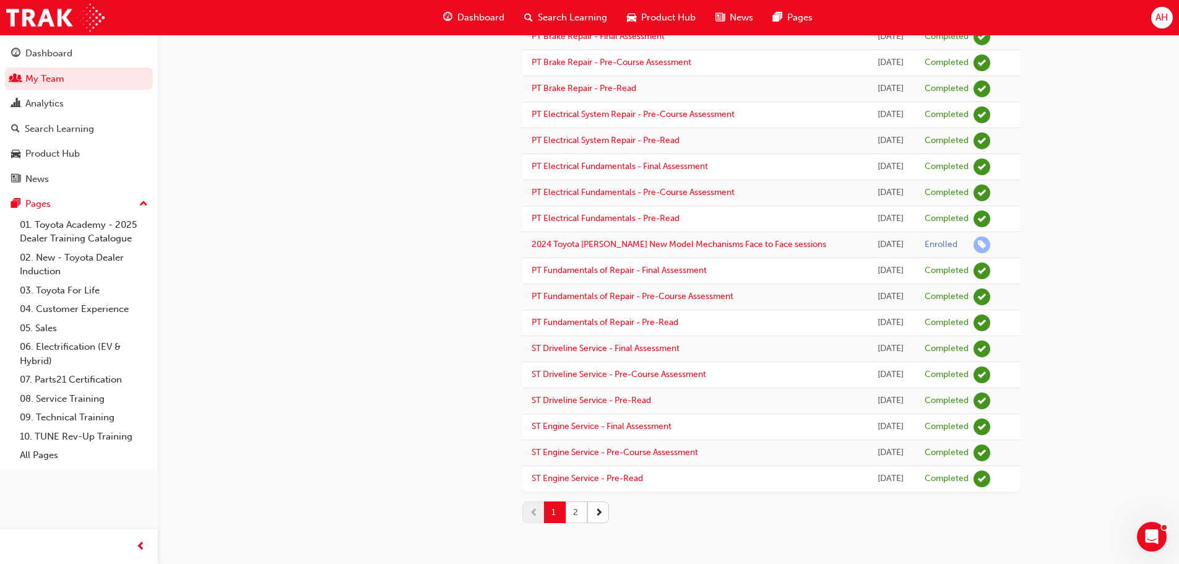
click at [576, 509] on button "2" at bounding box center [577, 512] width 22 height 22
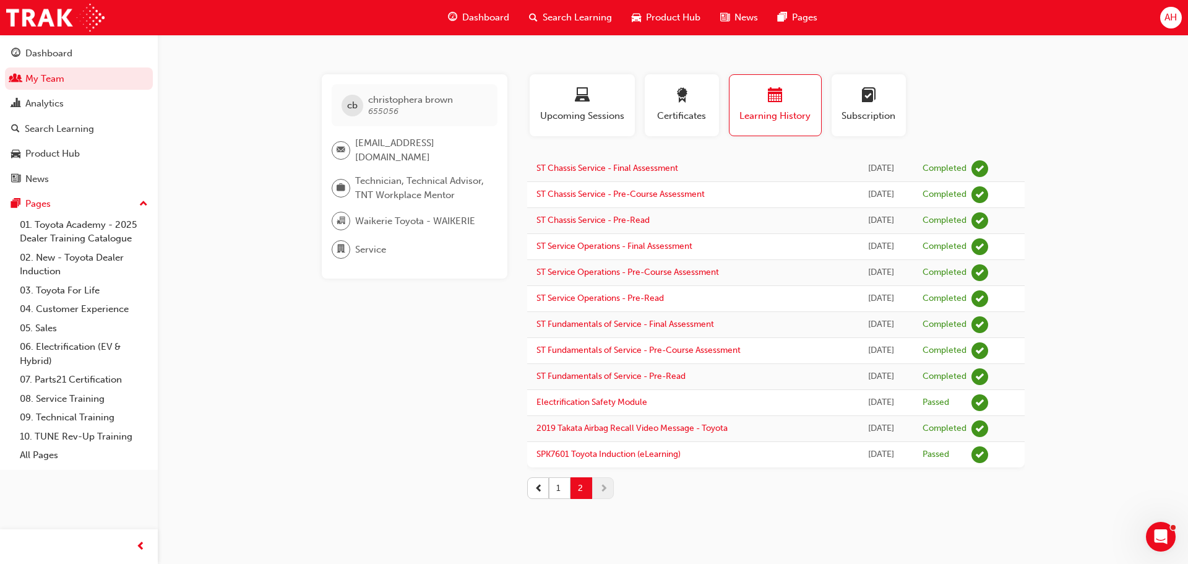
click at [549, 15] on span "Search Learning" at bounding box center [577, 18] width 69 height 14
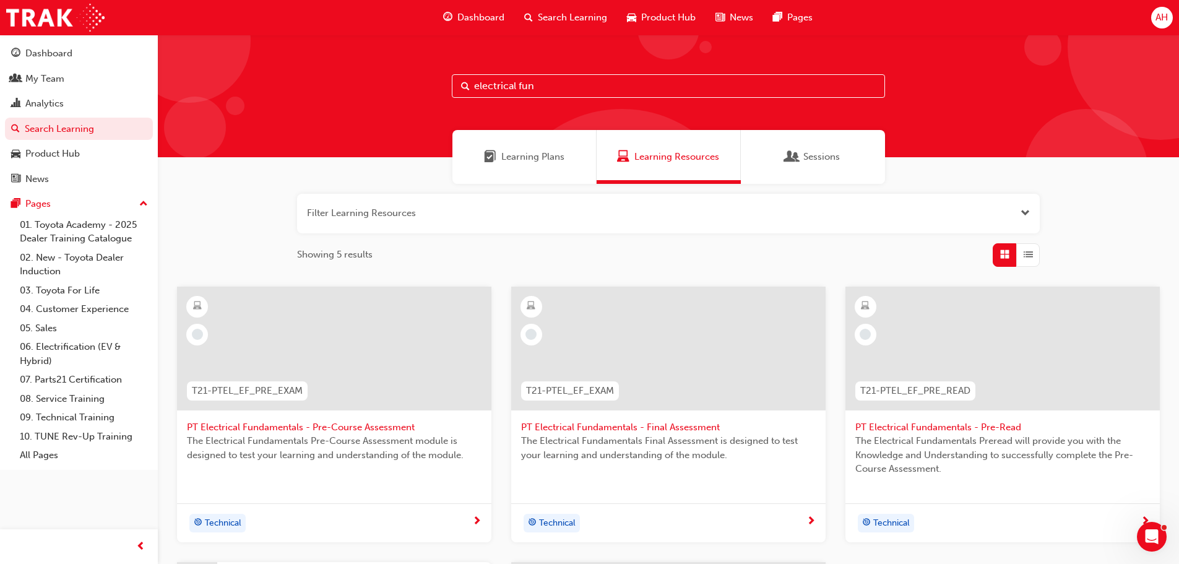
drag, startPoint x: 556, startPoint y: 84, endPoint x: 459, endPoint y: 80, distance: 96.6
click at [459, 80] on input "electrical fun" at bounding box center [668, 86] width 433 height 24
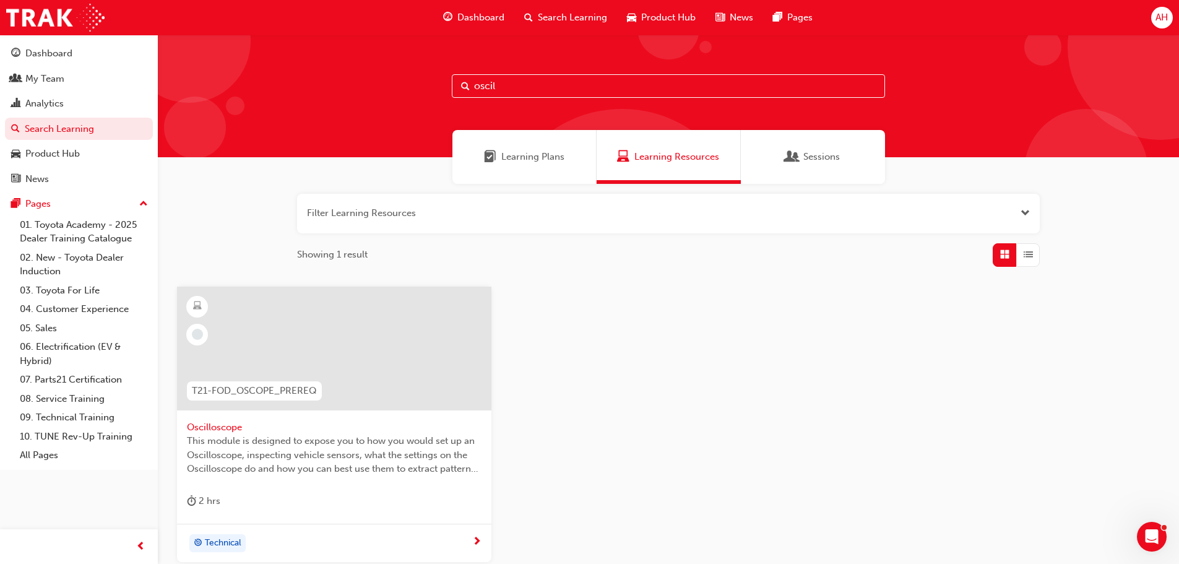
type input "oscil"
click at [219, 422] on span "Oscilloscope" at bounding box center [334, 427] width 295 height 14
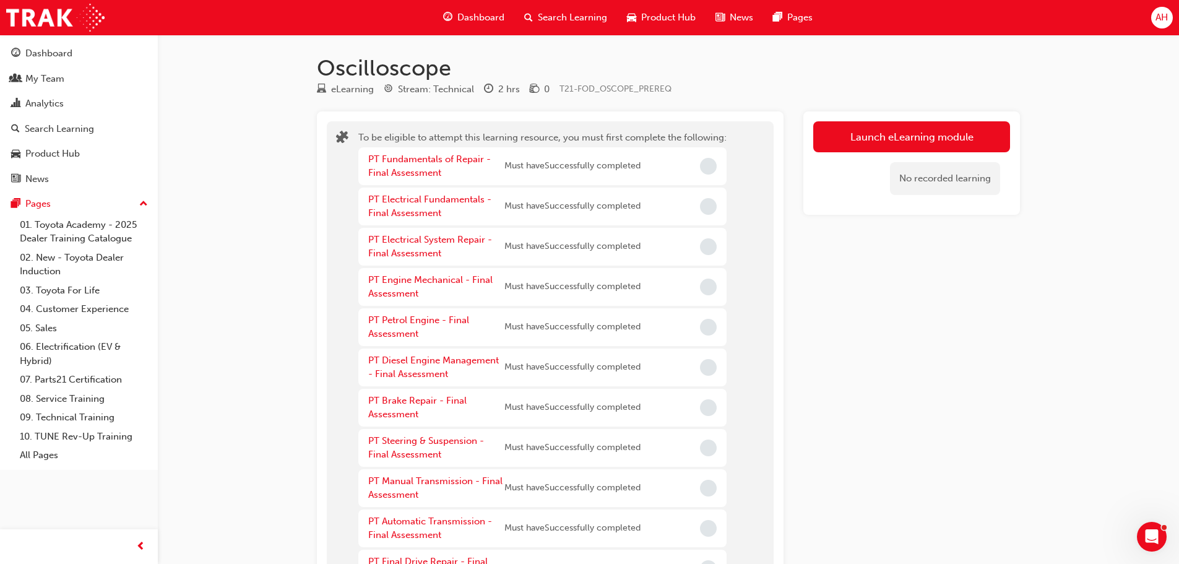
click at [547, 15] on span "Search Learning" at bounding box center [572, 18] width 69 height 14
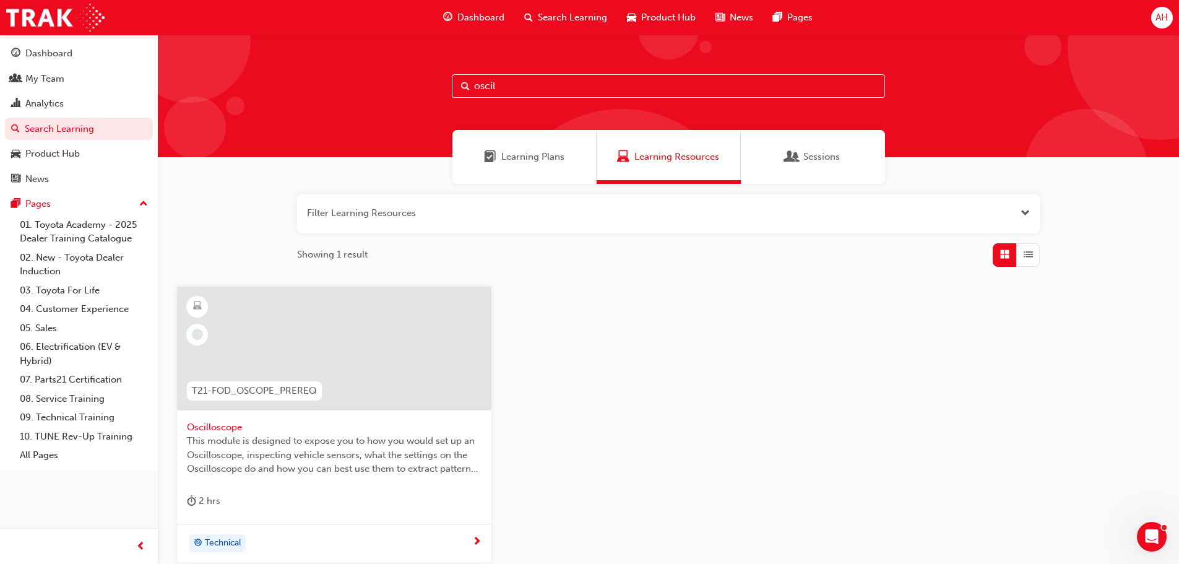
drag, startPoint x: 532, startPoint y: 87, endPoint x: 418, endPoint y: 86, distance: 114.5
click at [418, 86] on div "oscil" at bounding box center [668, 96] width 1021 height 123
type input "dt fun"
click at [811, 163] on span "Sessions" at bounding box center [821, 157] width 37 height 14
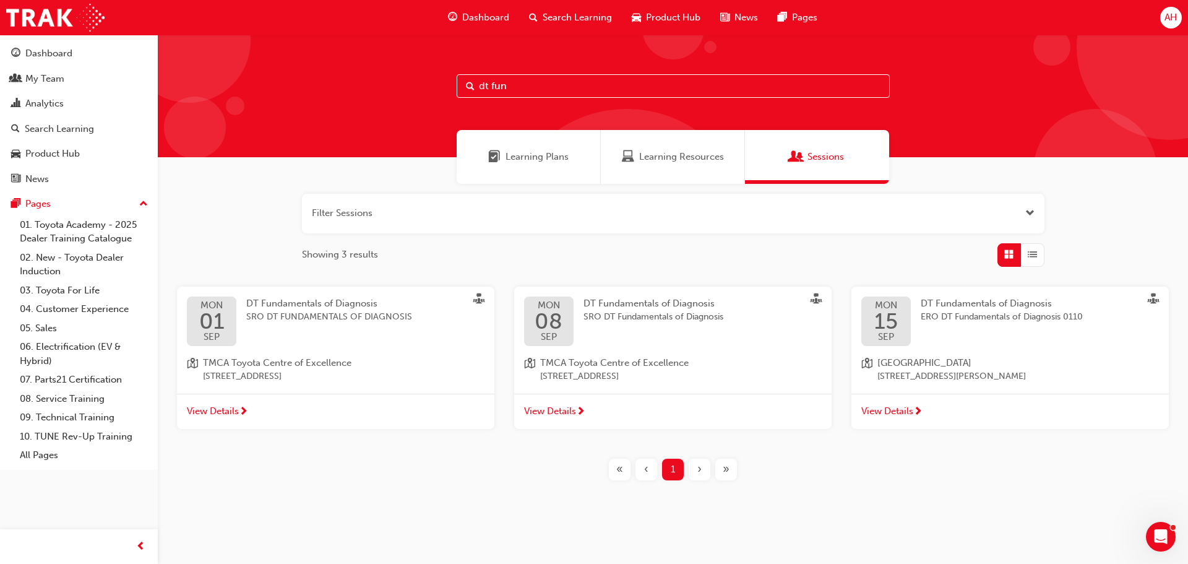
click at [1168, 17] on span "AH" at bounding box center [1171, 18] width 12 height 14
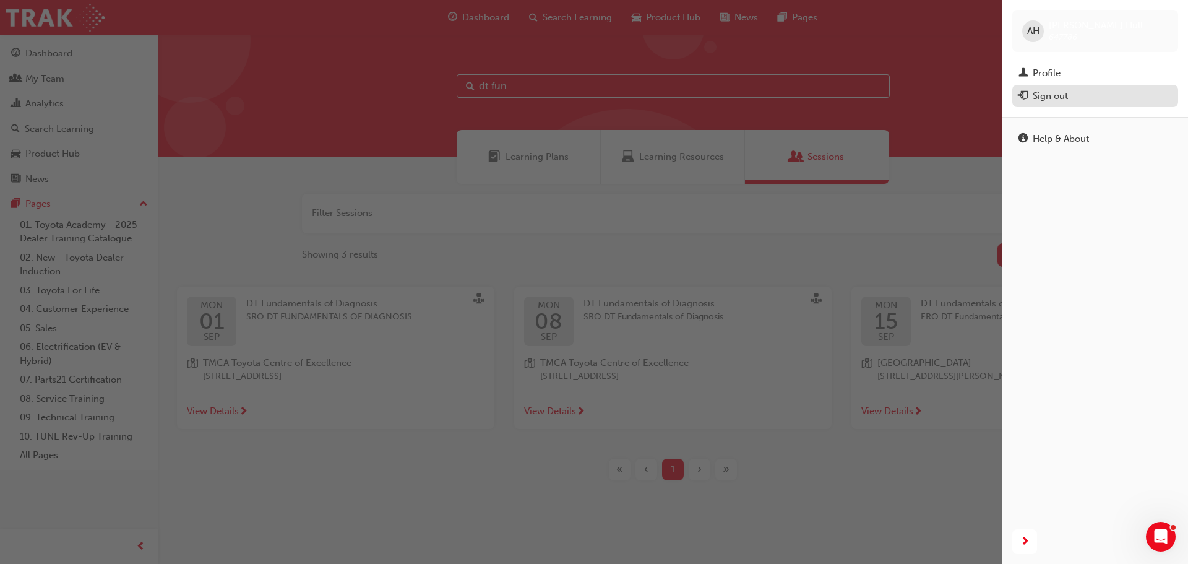
click at [1033, 97] on div "Sign out" at bounding box center [1050, 96] width 35 height 14
